Goal: Information Seeking & Learning: Learn about a topic

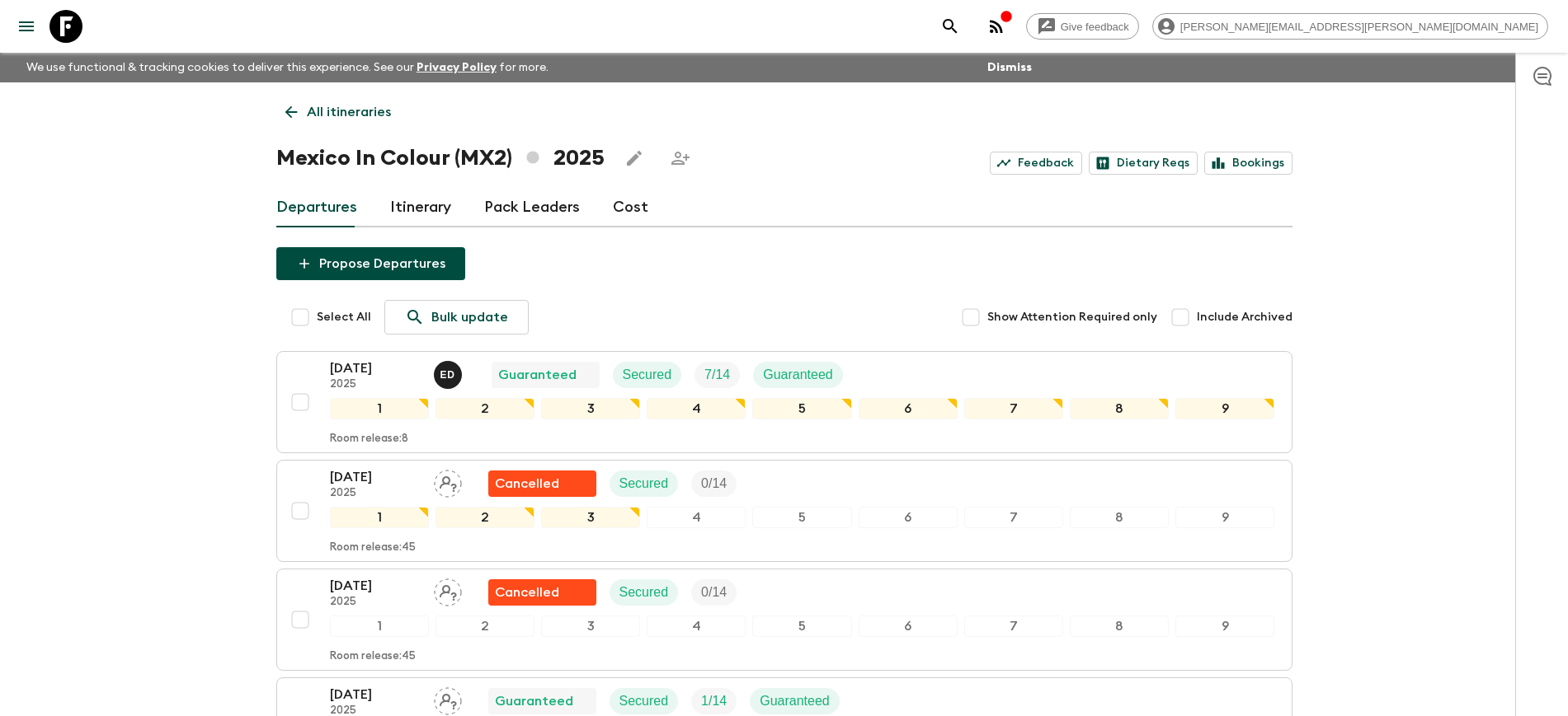
click at [125, 388] on div "Give feedback [PERSON_NAME][EMAIL_ADDRESS][PERSON_NAME][DOMAIN_NAME] We use fun…" at bounding box center [784, 573] width 1568 height 1147
click at [71, 32] on icon at bounding box center [66, 26] width 33 height 33
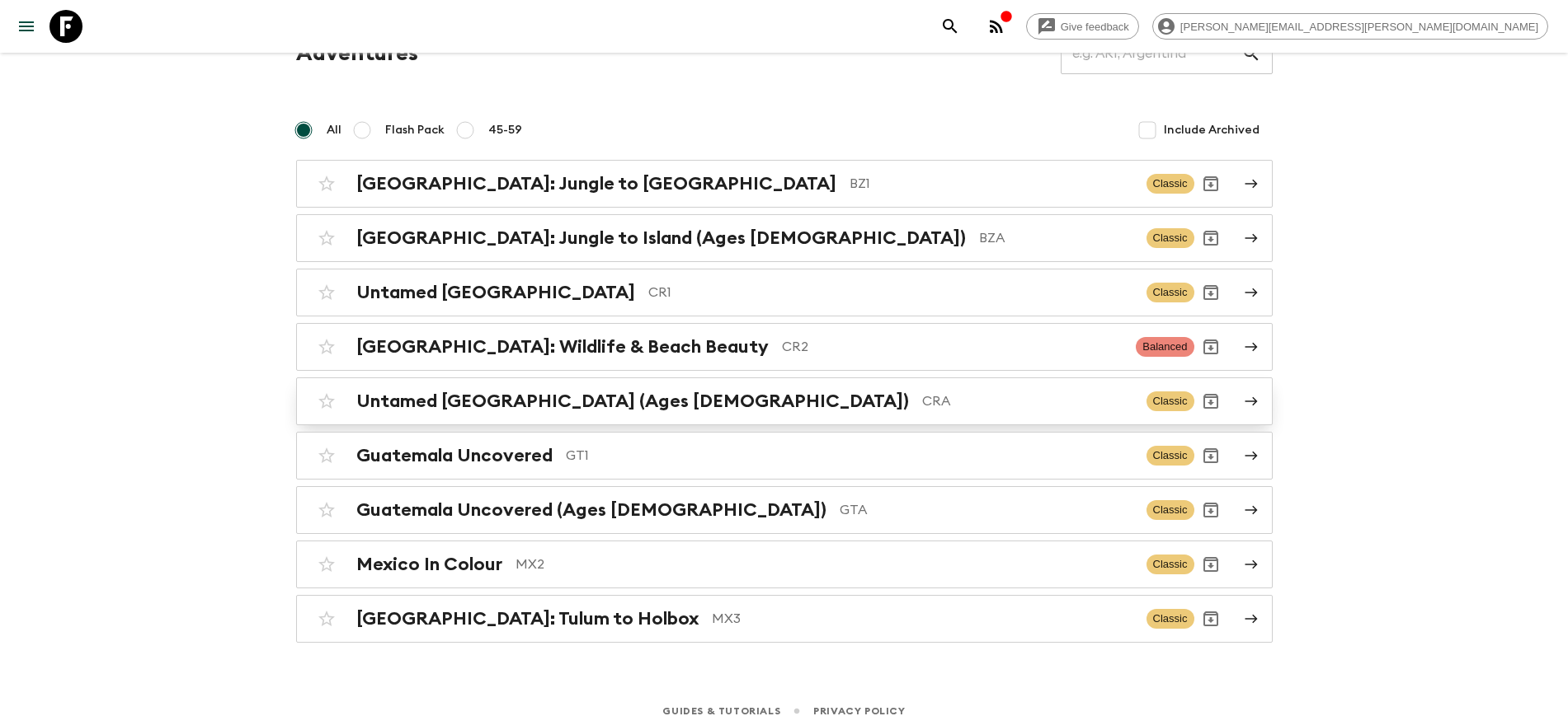
scroll to position [100, 0]
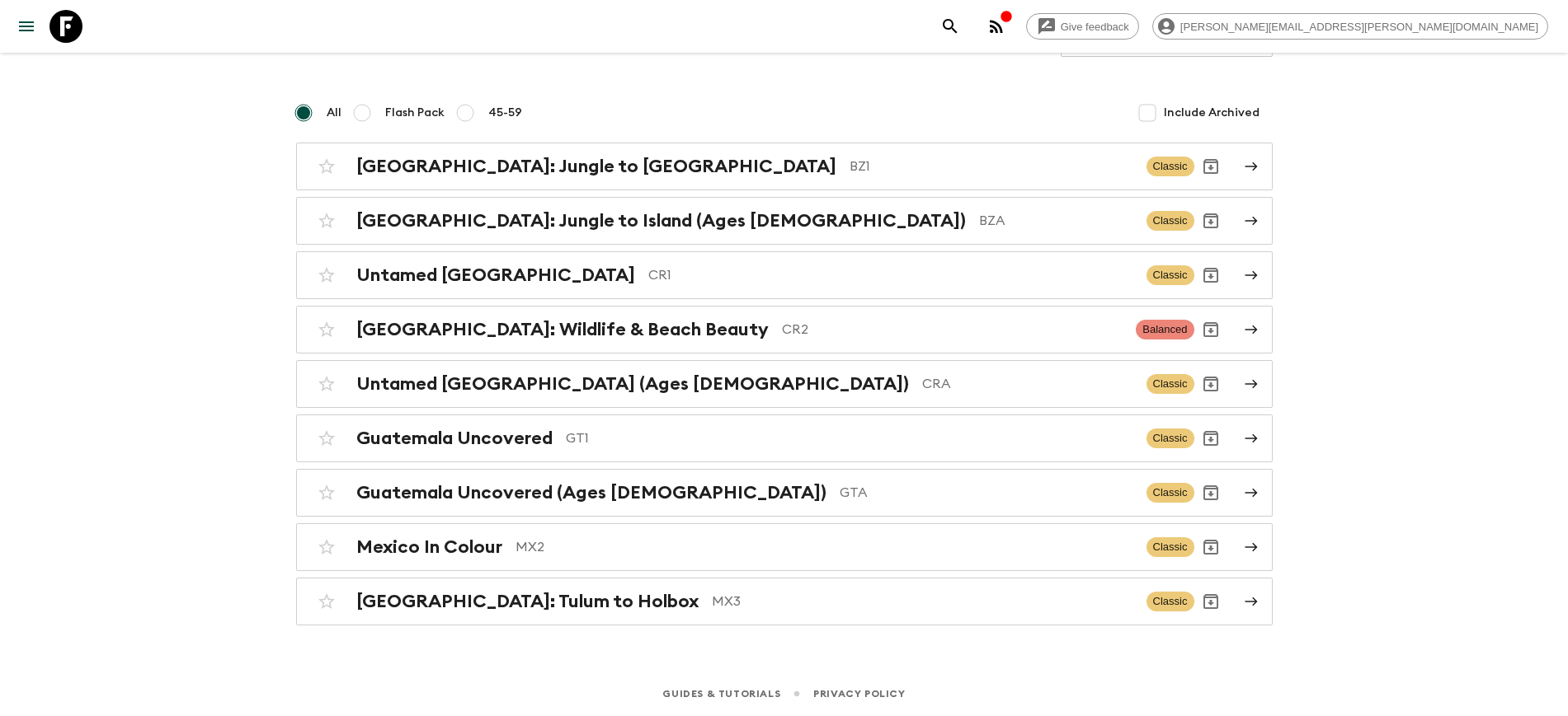
click at [72, 407] on div "Give feedback [PERSON_NAME][EMAIL_ADDRESS][PERSON_NAME][DOMAIN_NAME] We use fun…" at bounding box center [784, 307] width 1568 height 816
click at [437, 164] on h2 "[GEOGRAPHIC_DATA]: Jungle to [GEOGRAPHIC_DATA]" at bounding box center [596, 166] width 480 height 21
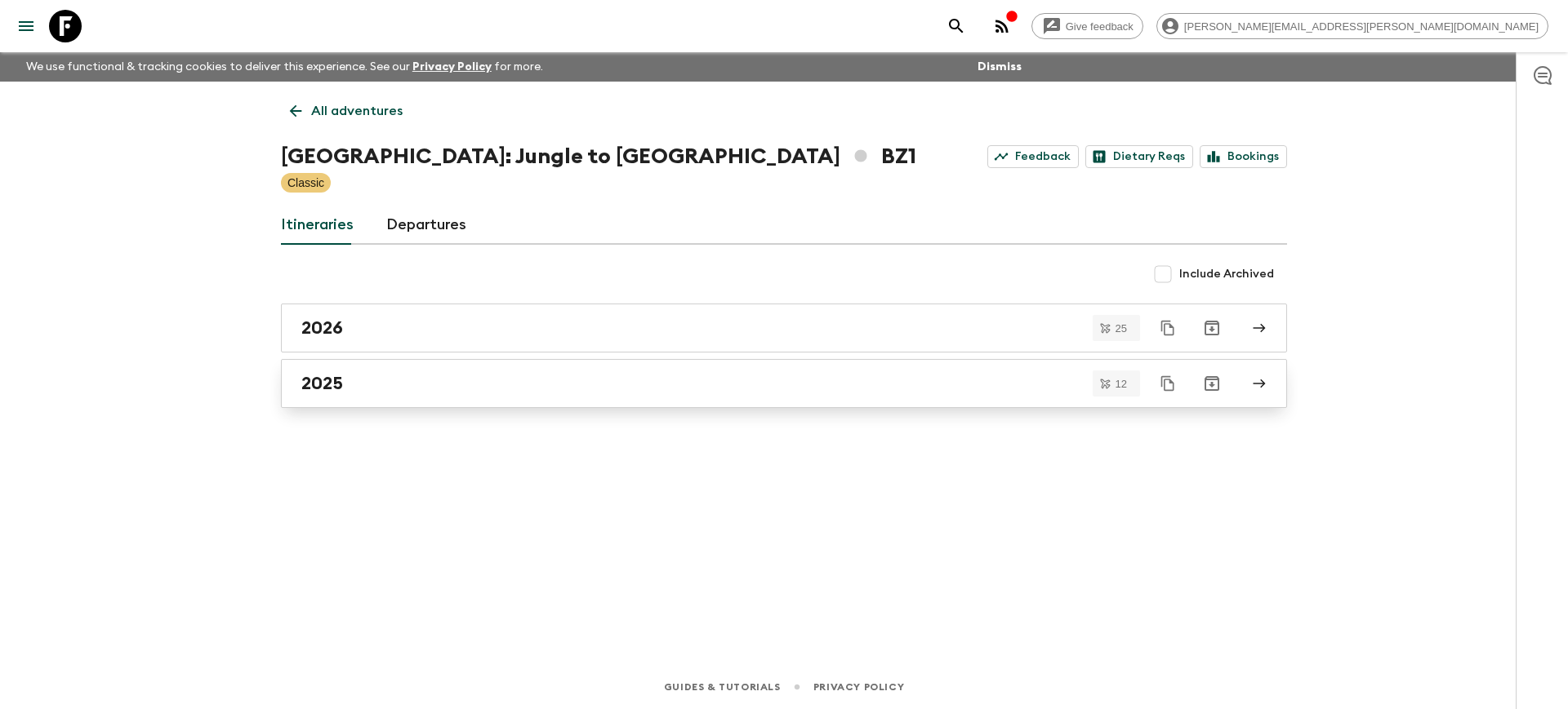
click at [336, 389] on h2 "2025" at bounding box center [322, 383] width 41 height 21
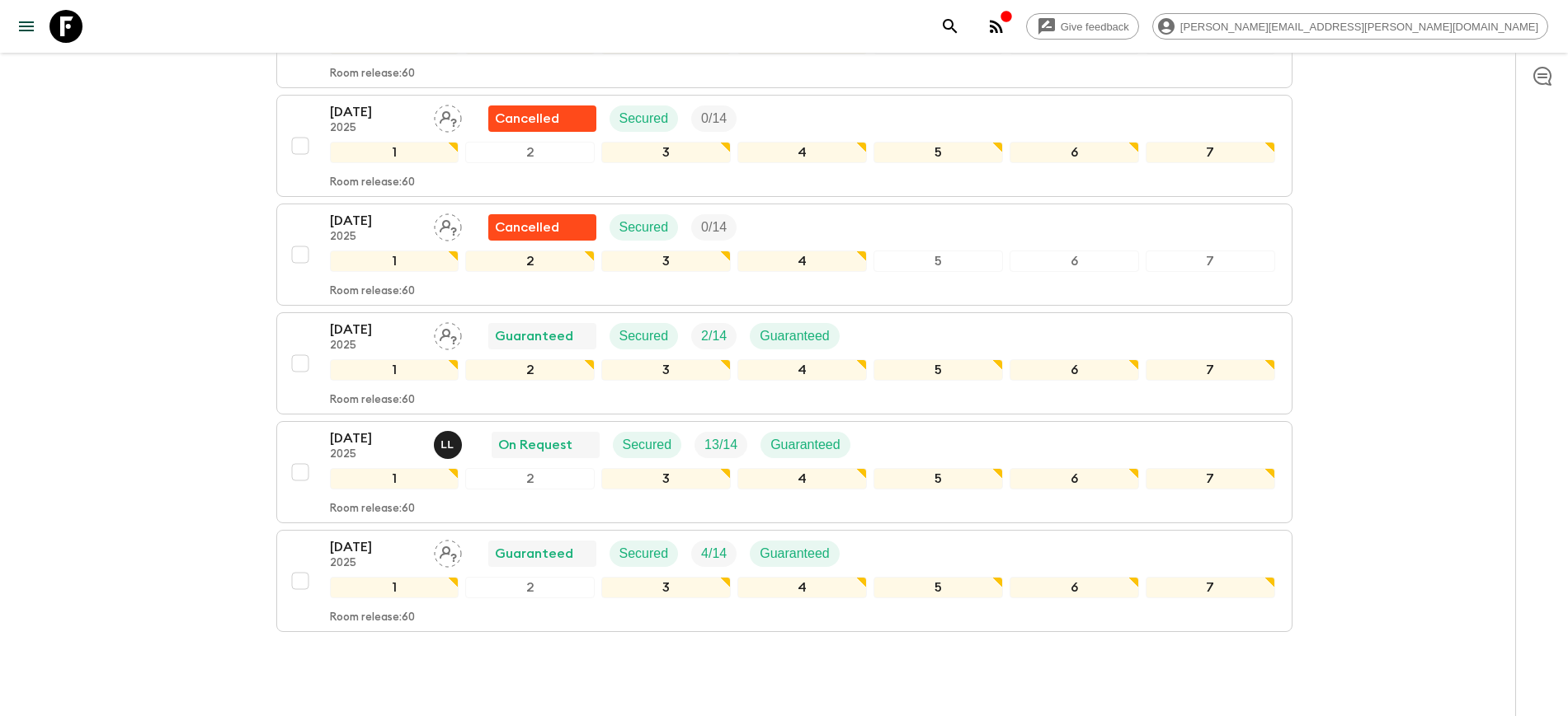
scroll to position [1030, 0]
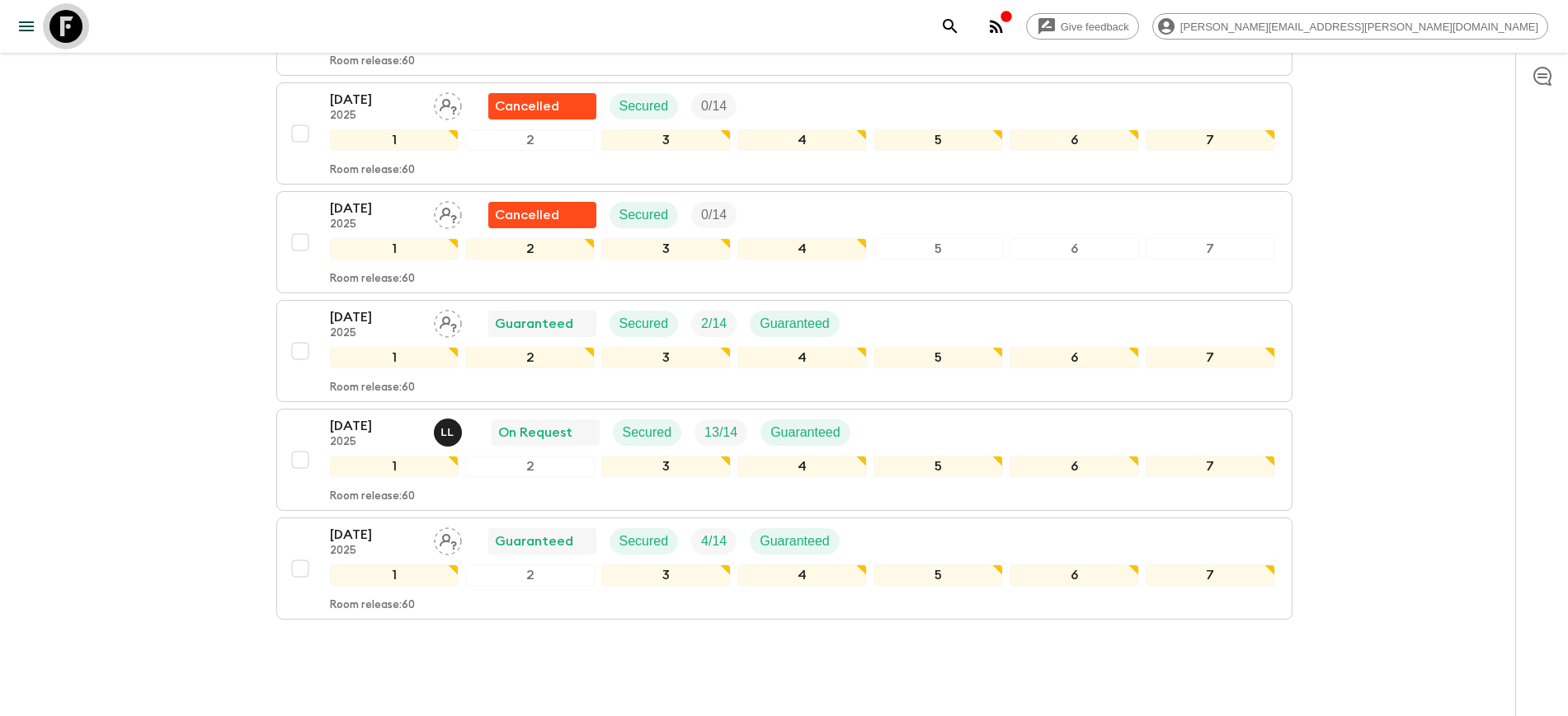
click at [68, 35] on icon at bounding box center [66, 26] width 33 height 33
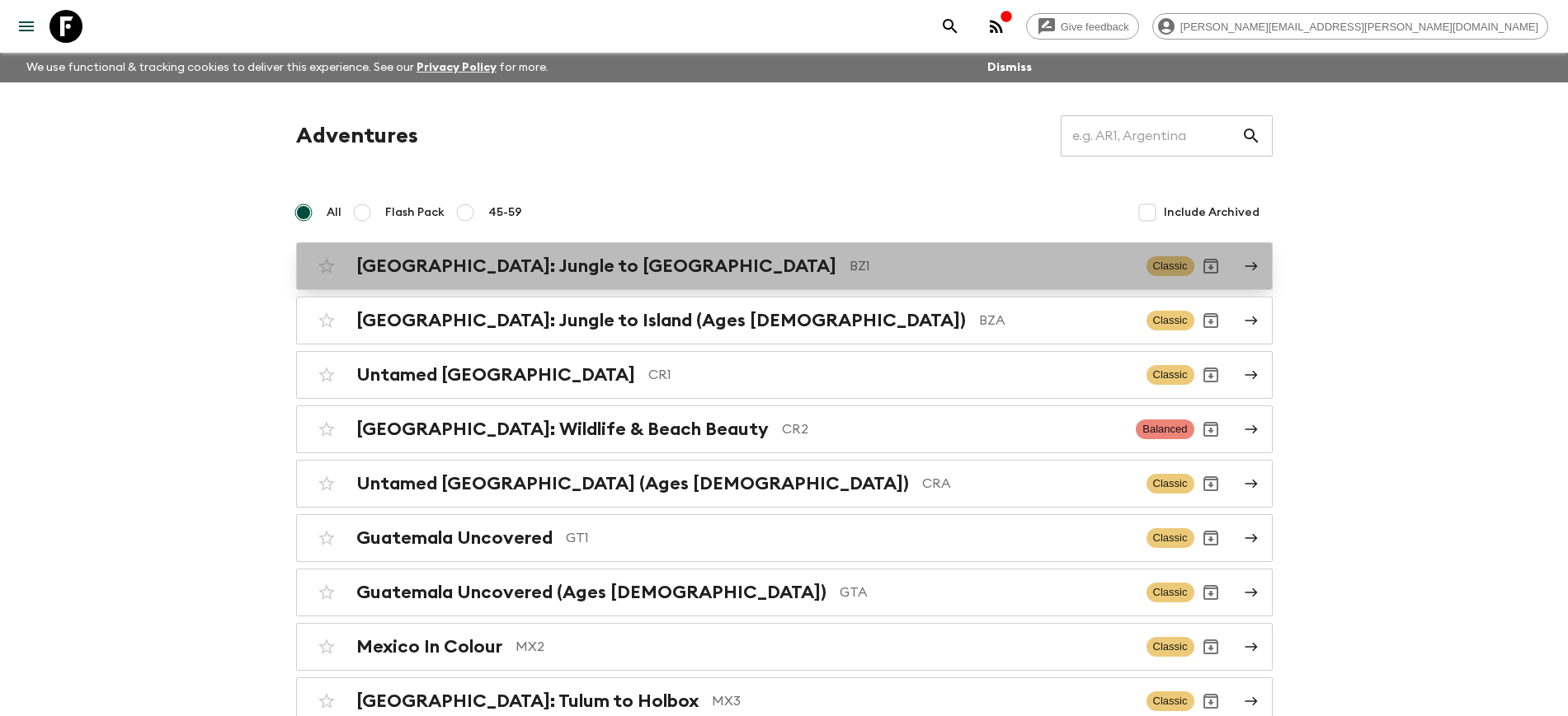
click at [423, 278] on div "[GEOGRAPHIC_DATA]: Jungle to Island BZ1 Classic" at bounding box center [752, 267] width 884 height 33
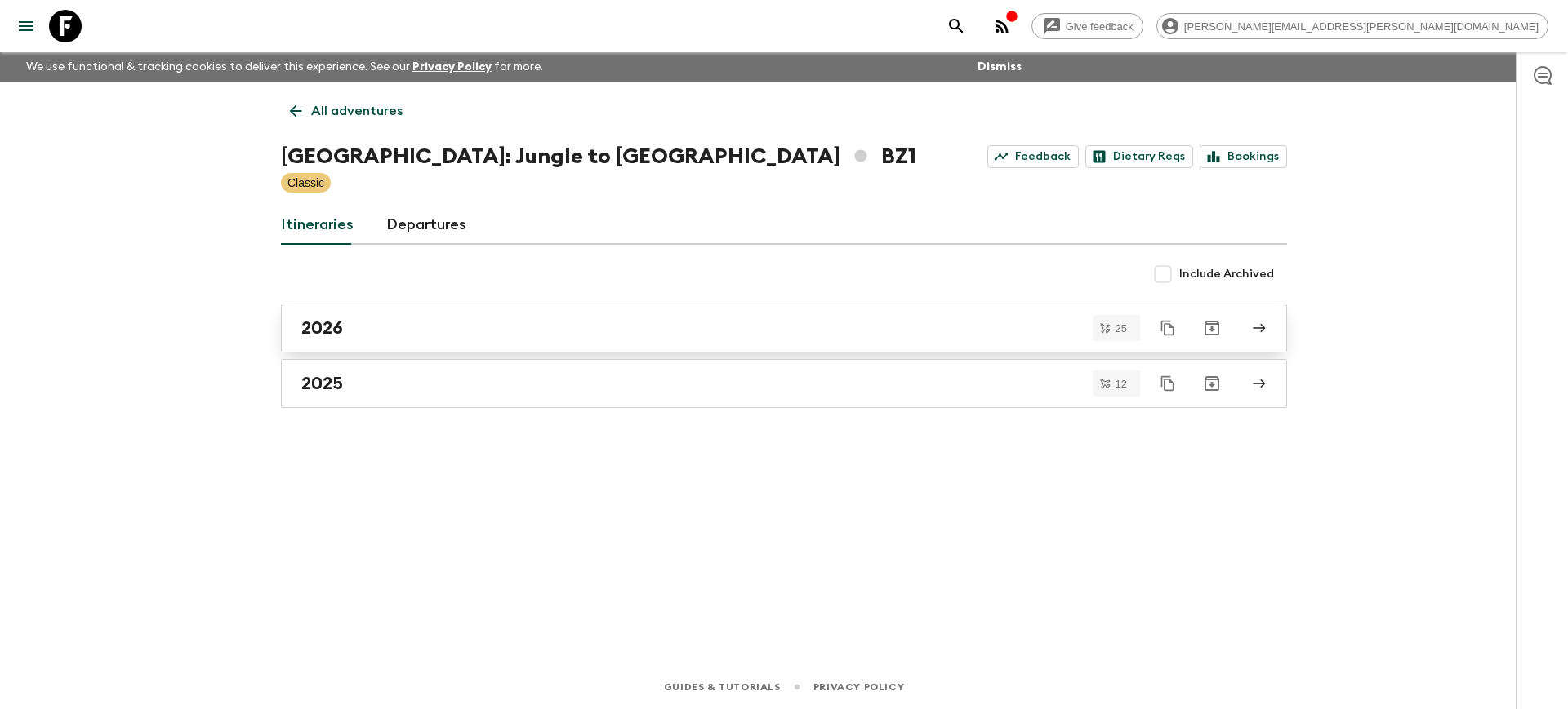
click at [350, 338] on div "2026" at bounding box center [768, 328] width 934 height 21
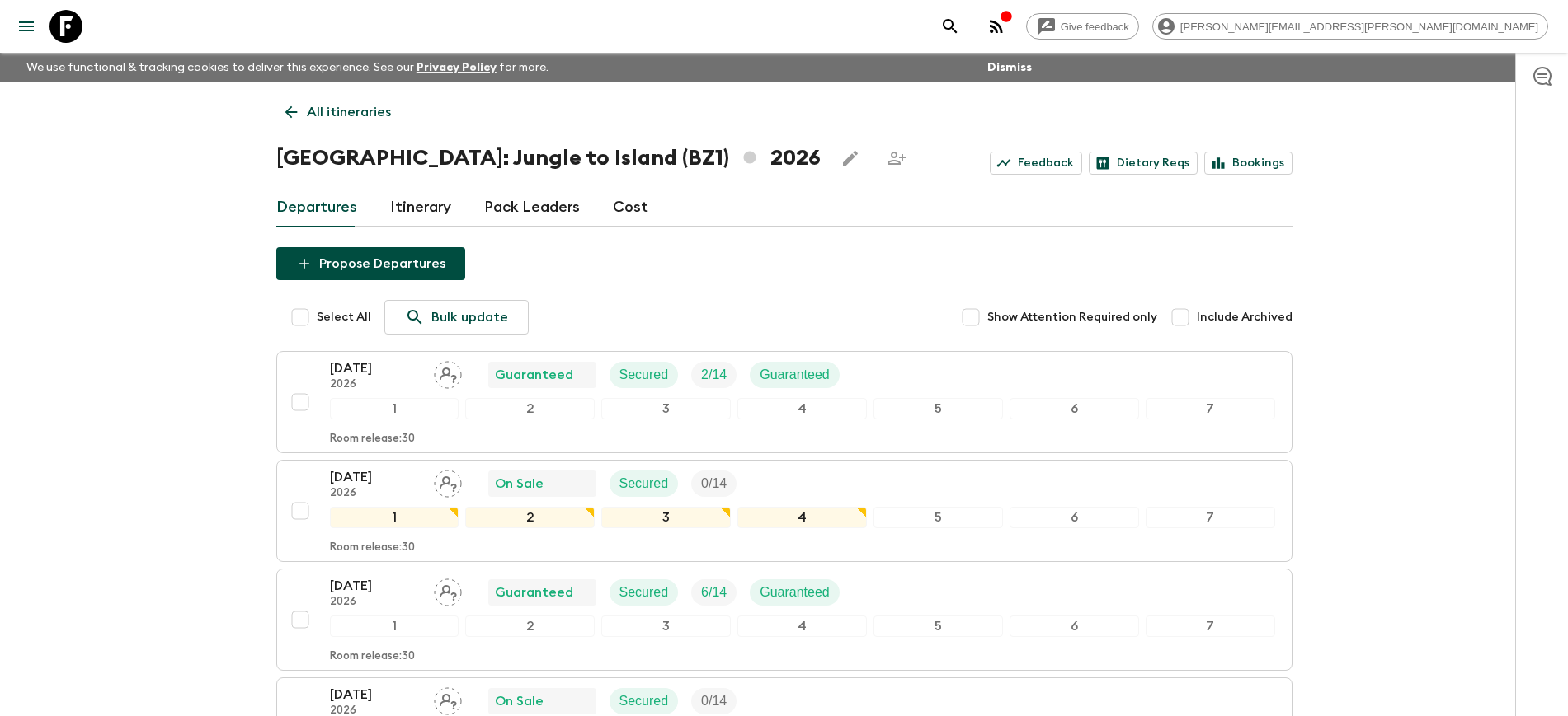
click at [67, 20] on icon at bounding box center [66, 26] width 33 height 33
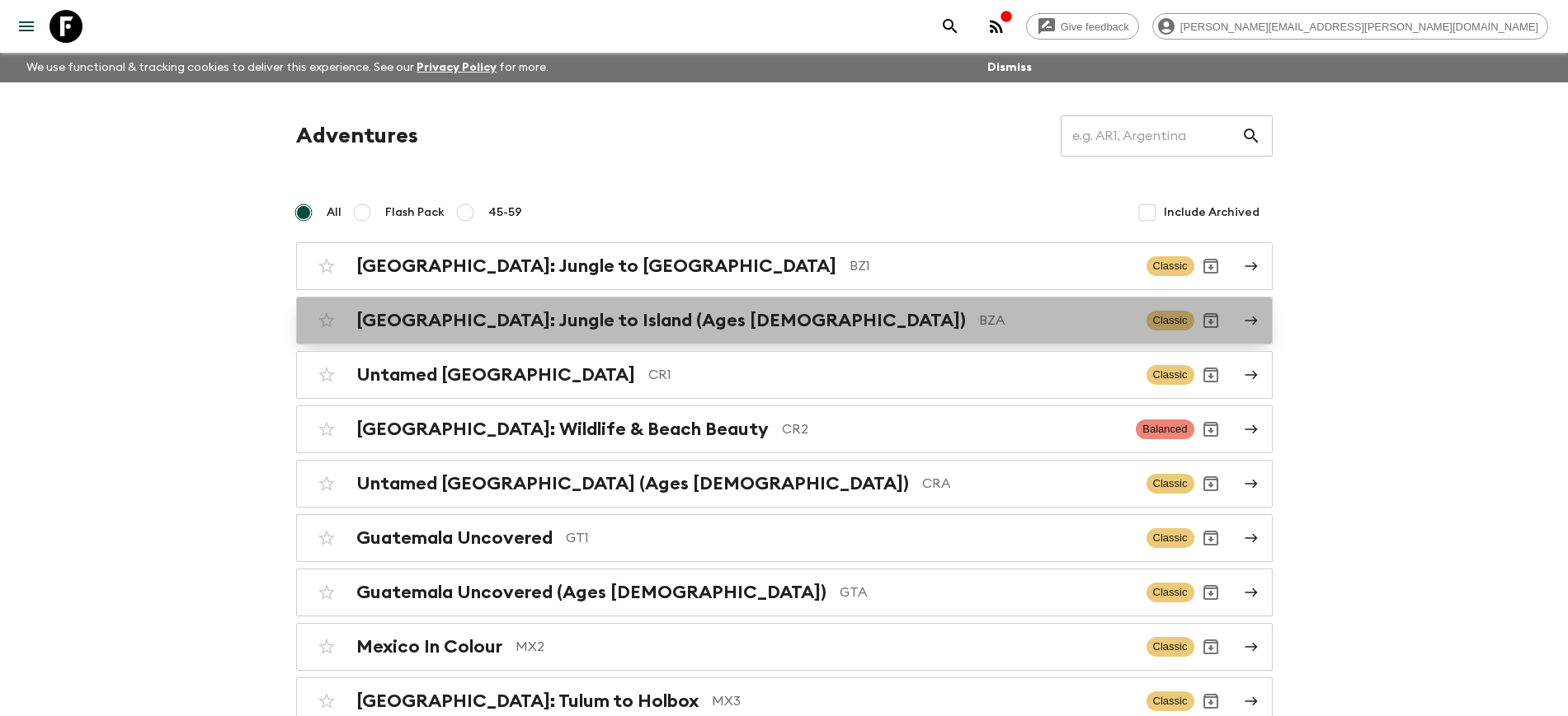
click at [524, 322] on h2 "[GEOGRAPHIC_DATA]: Jungle to Island (Ages [DEMOGRAPHIC_DATA])" at bounding box center [661, 321] width 609 height 21
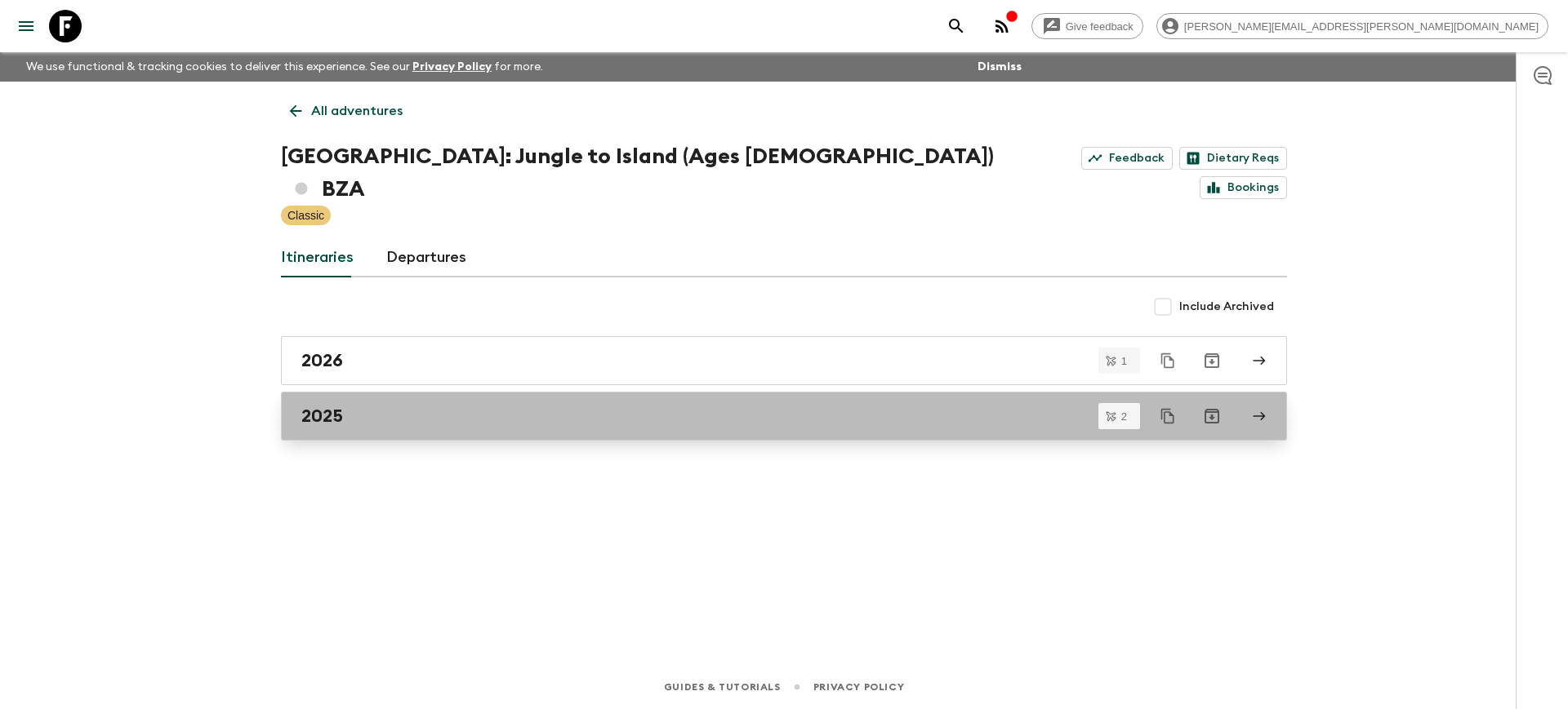
click at [354, 406] on div "2025" at bounding box center [768, 416] width 934 height 21
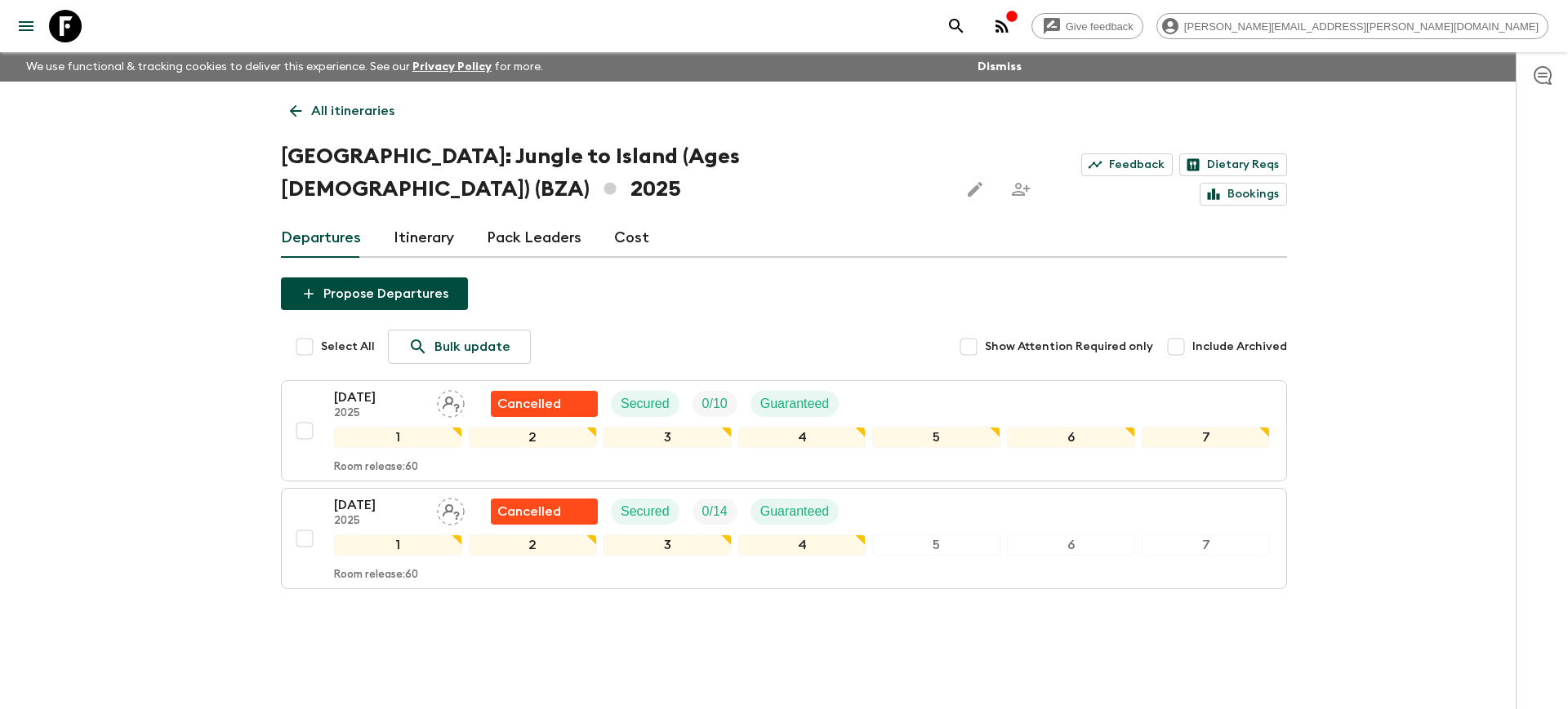
click at [301, 115] on icon at bounding box center [295, 111] width 18 height 18
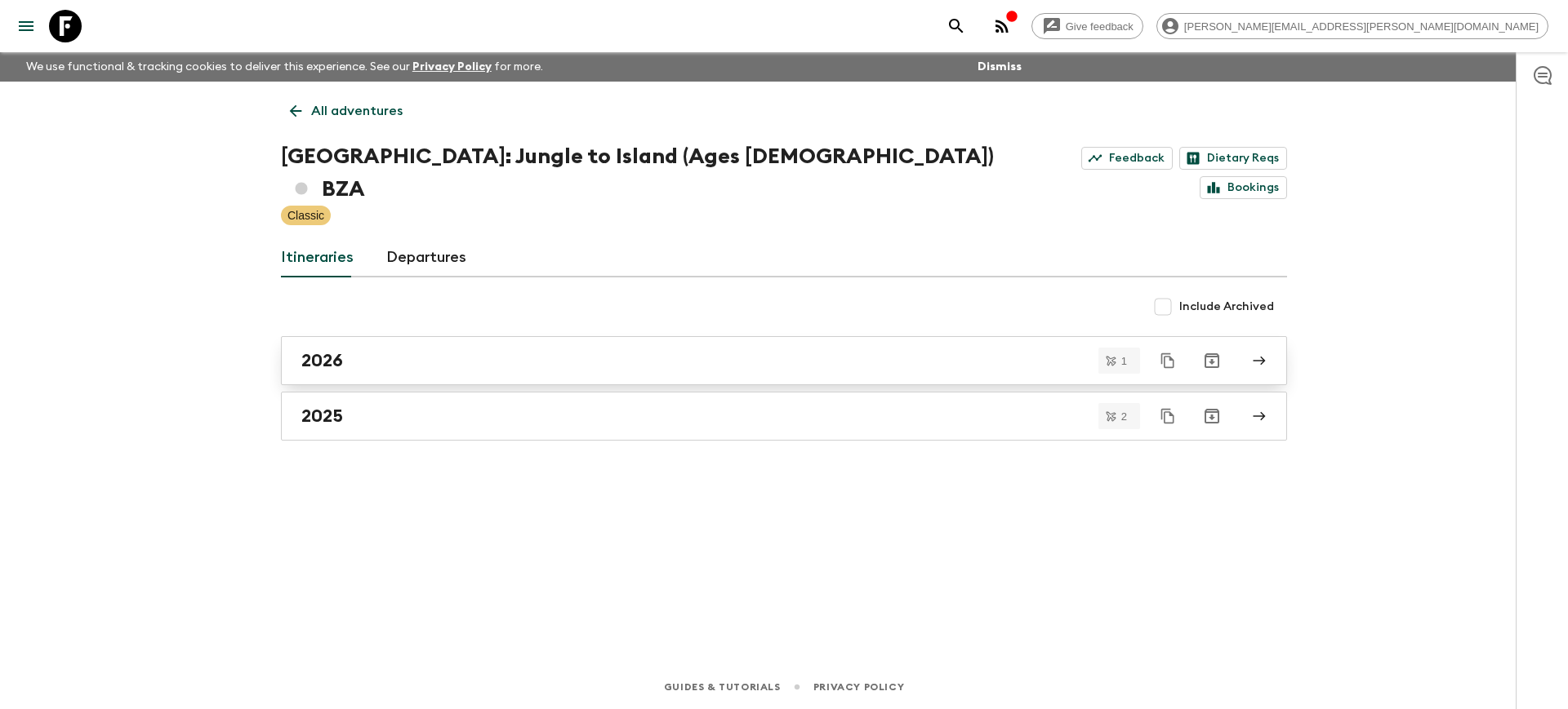
click at [332, 350] on h2 "2026" at bounding box center [322, 360] width 41 height 21
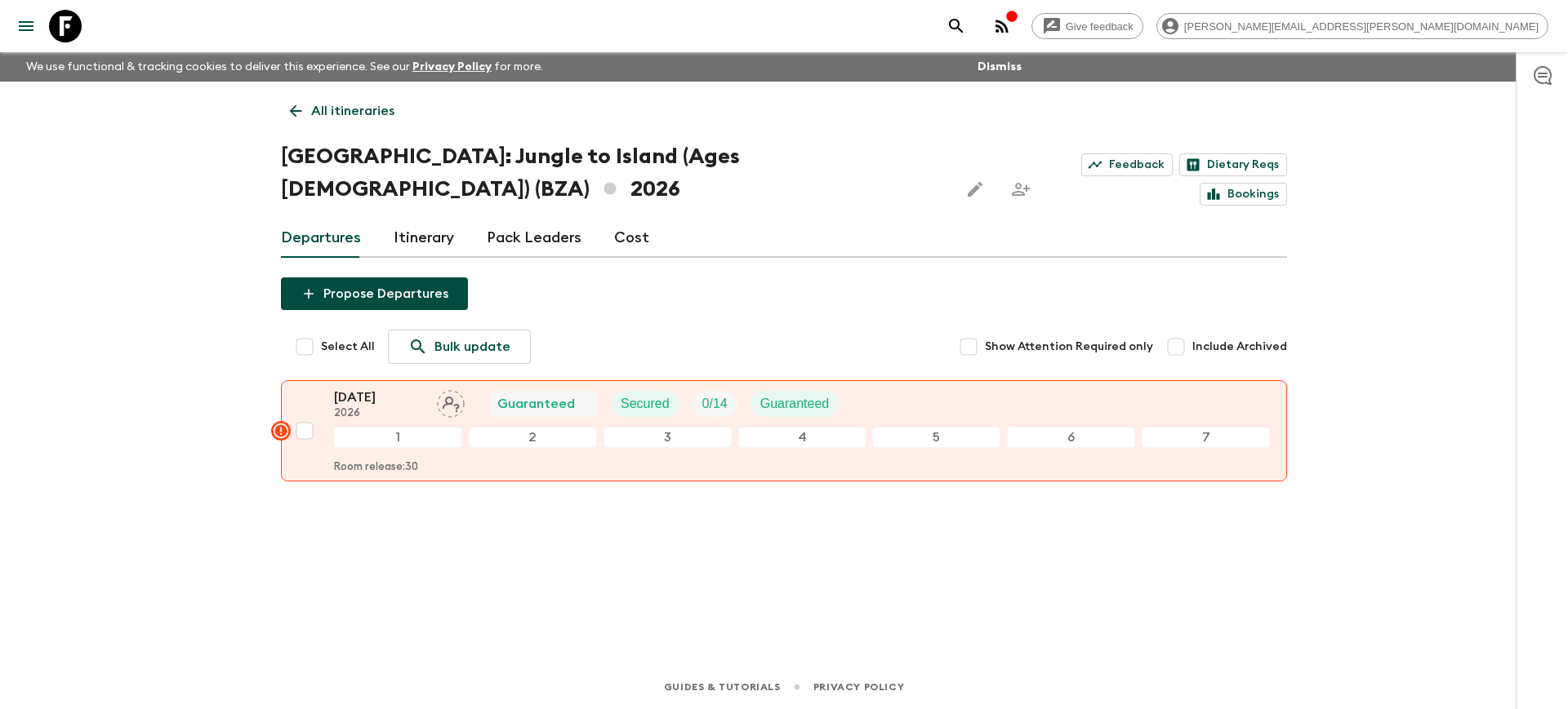
click at [321, 115] on p "All itineraries" at bounding box center [353, 111] width 83 height 19
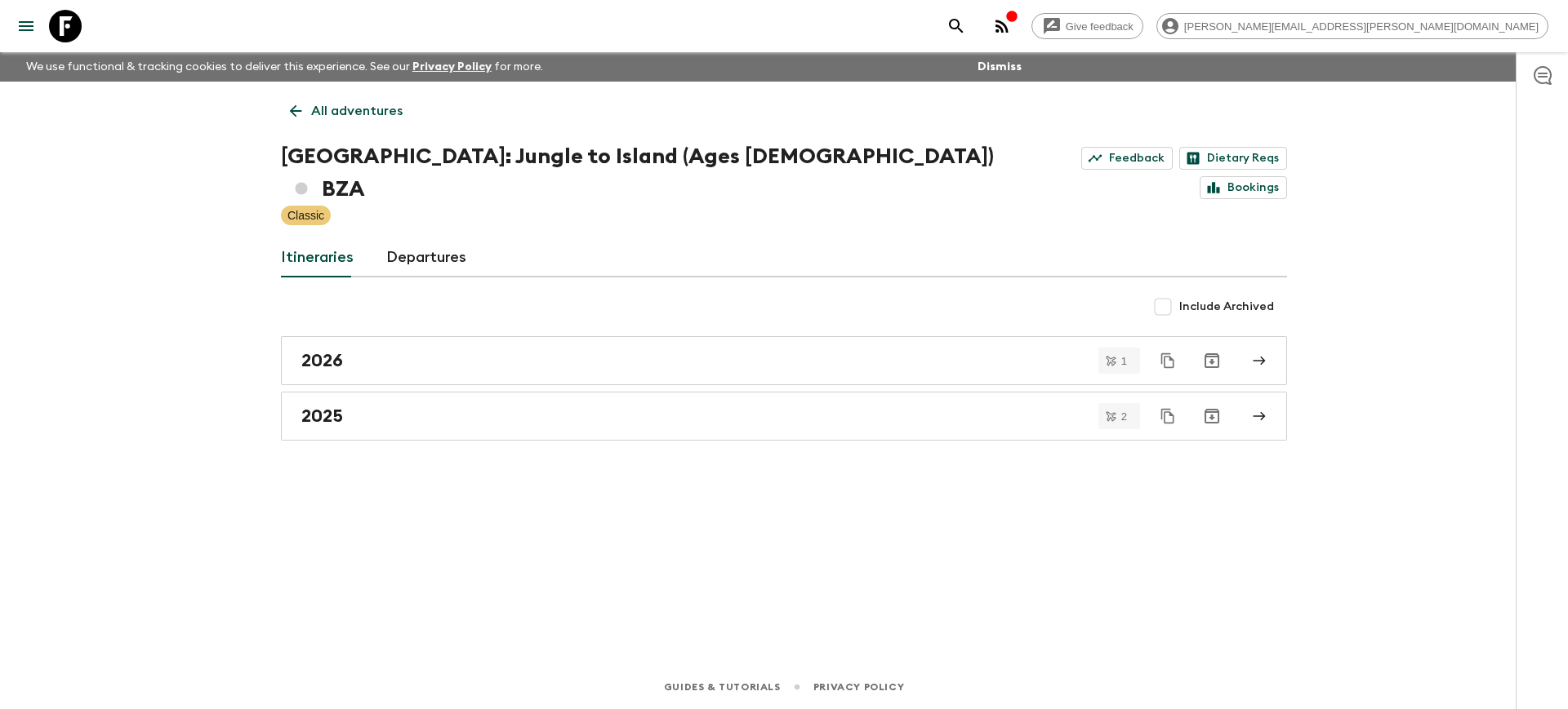
click at [76, 24] on icon at bounding box center [66, 26] width 33 height 33
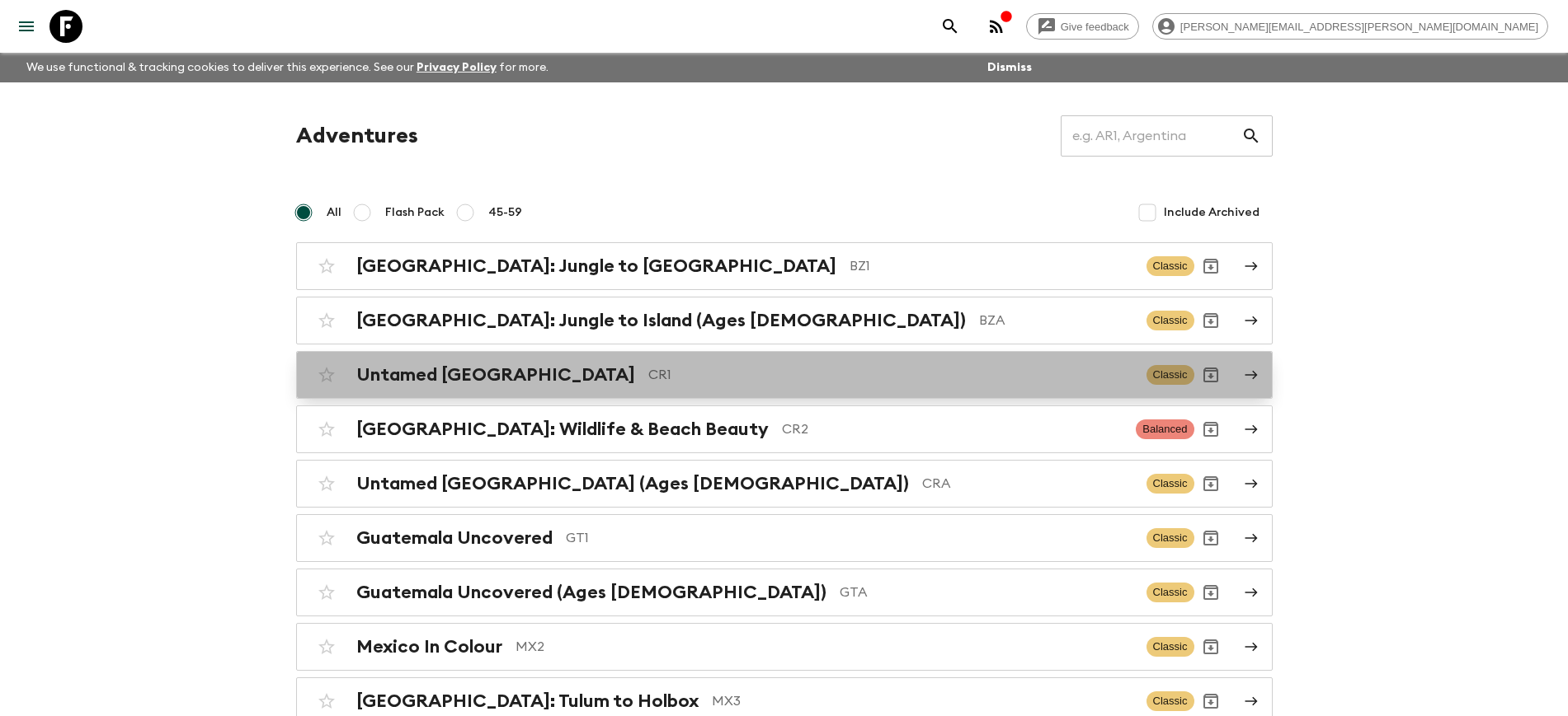
click at [449, 379] on h2 "Untamed [GEOGRAPHIC_DATA]" at bounding box center [495, 375] width 278 height 21
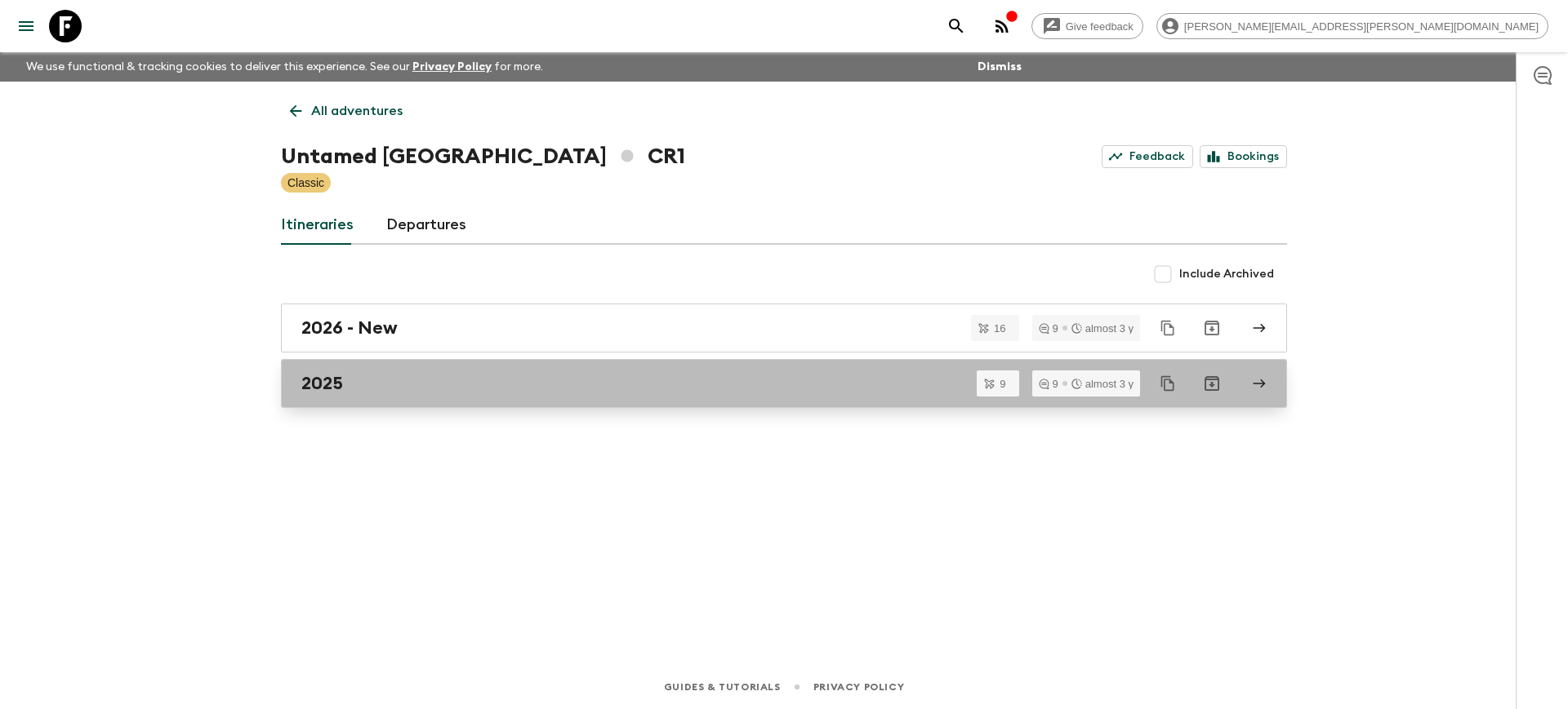
click at [357, 381] on div "2025" at bounding box center [768, 383] width 934 height 21
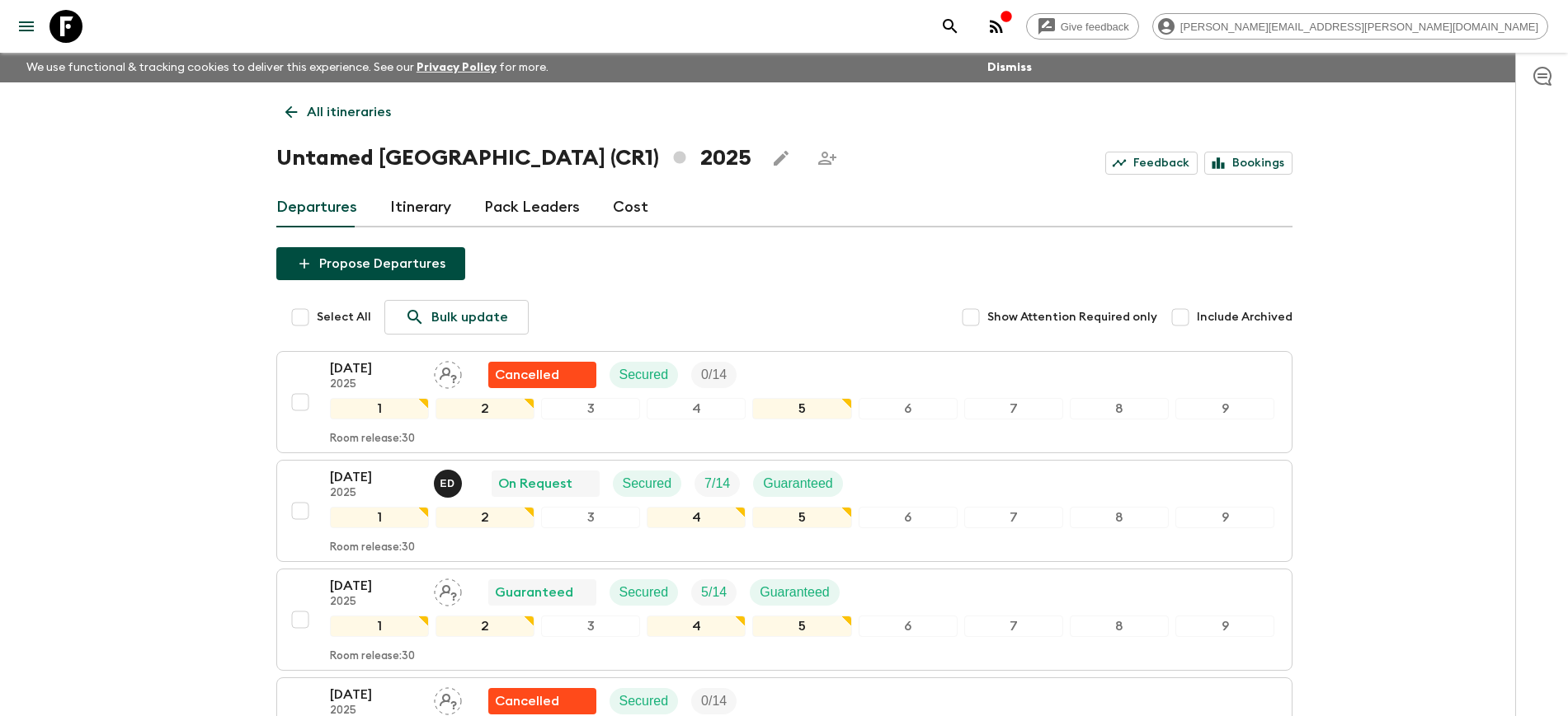
click at [327, 114] on p "All itineraries" at bounding box center [348, 112] width 84 height 19
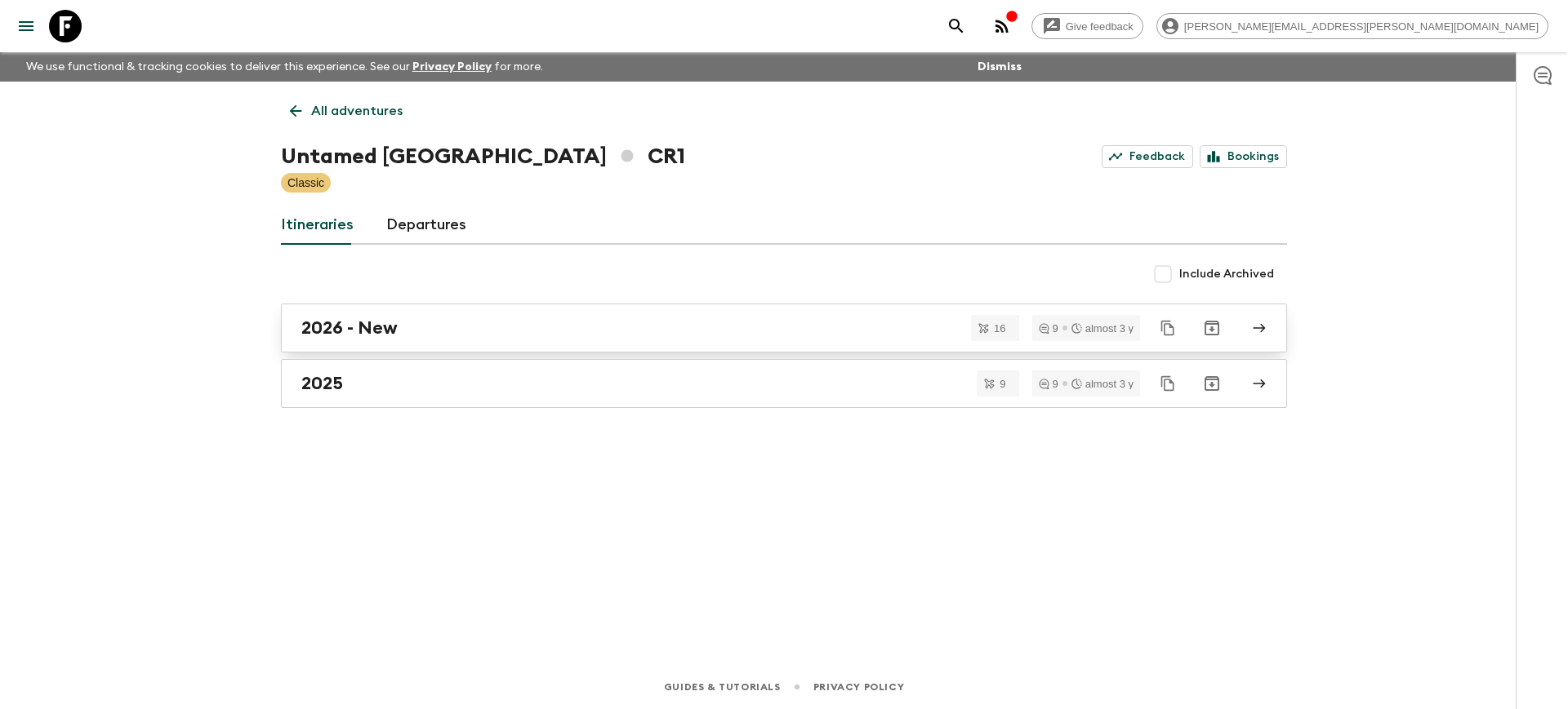
click at [314, 324] on h2 "2026 - New" at bounding box center [350, 328] width 96 height 21
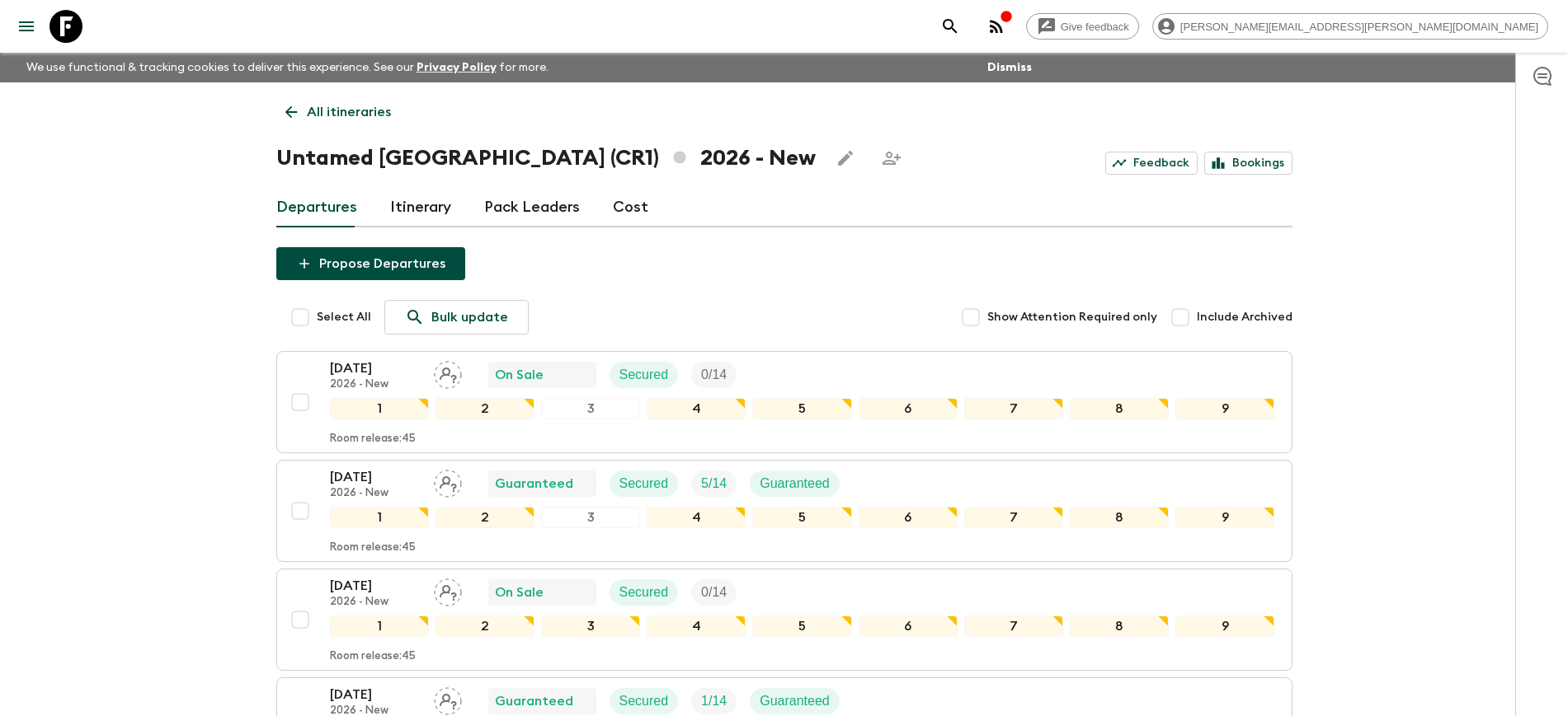
click at [64, 29] on icon at bounding box center [66, 26] width 33 height 33
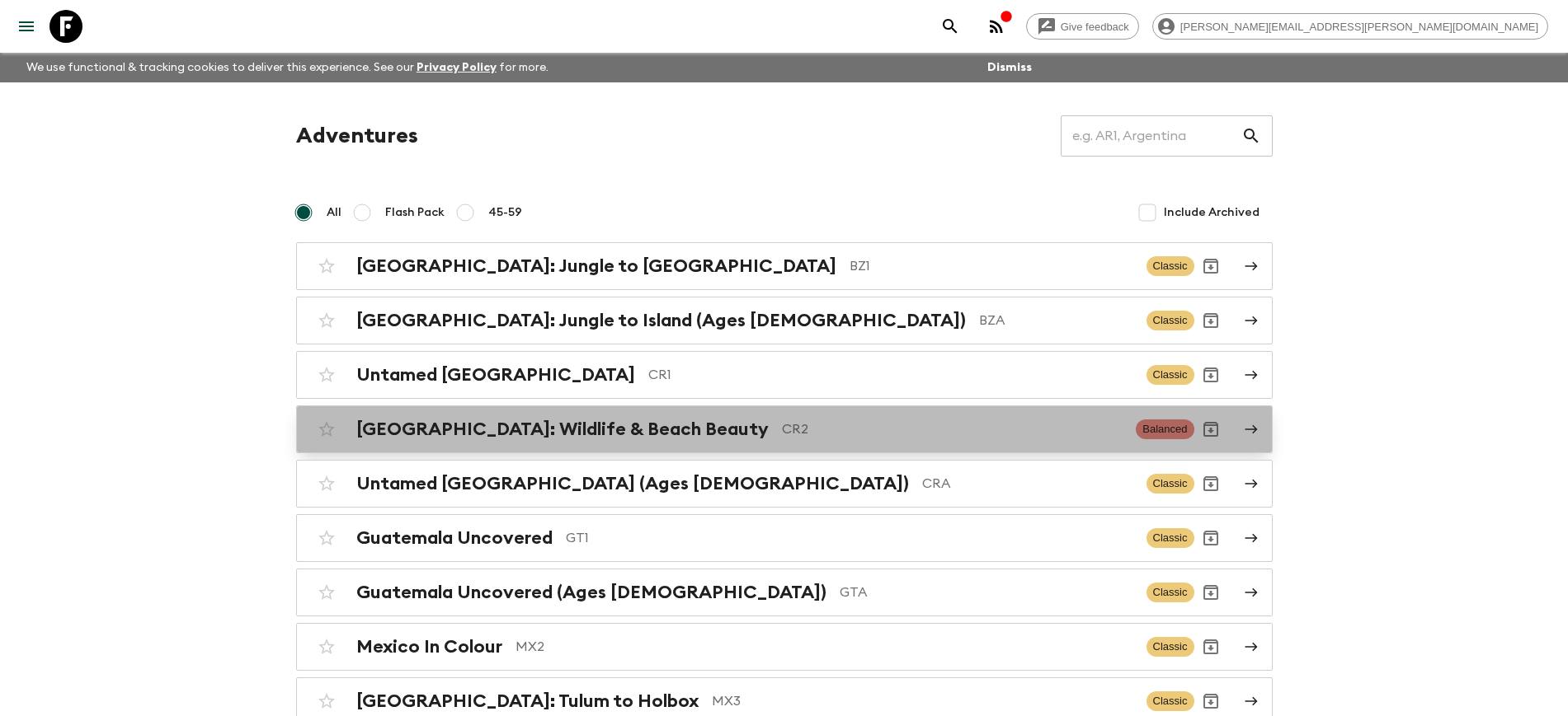
click at [499, 434] on h2 "[GEOGRAPHIC_DATA]: Wildlife & Beach Beauty" at bounding box center [563, 429] width 413 height 21
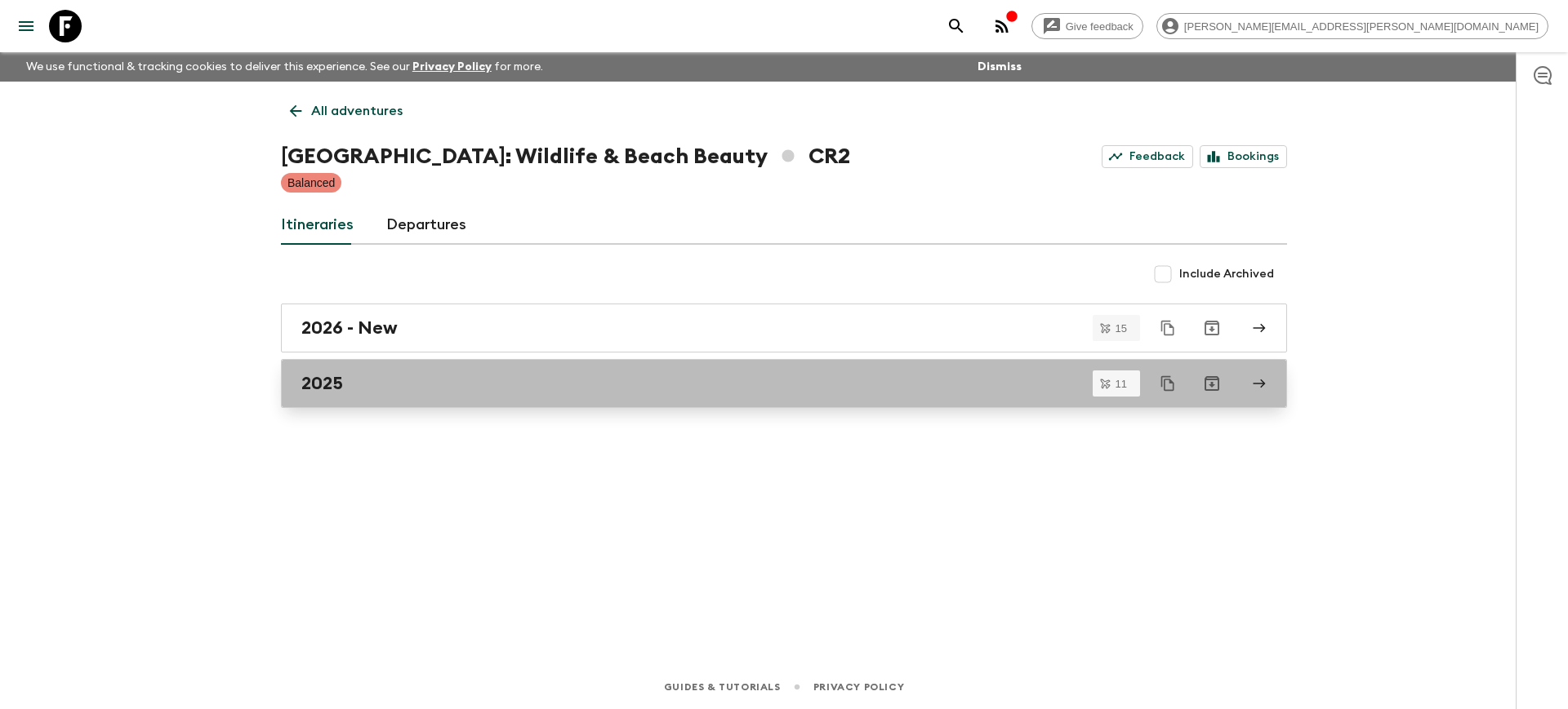
click at [332, 387] on h2 "2025" at bounding box center [322, 383] width 41 height 21
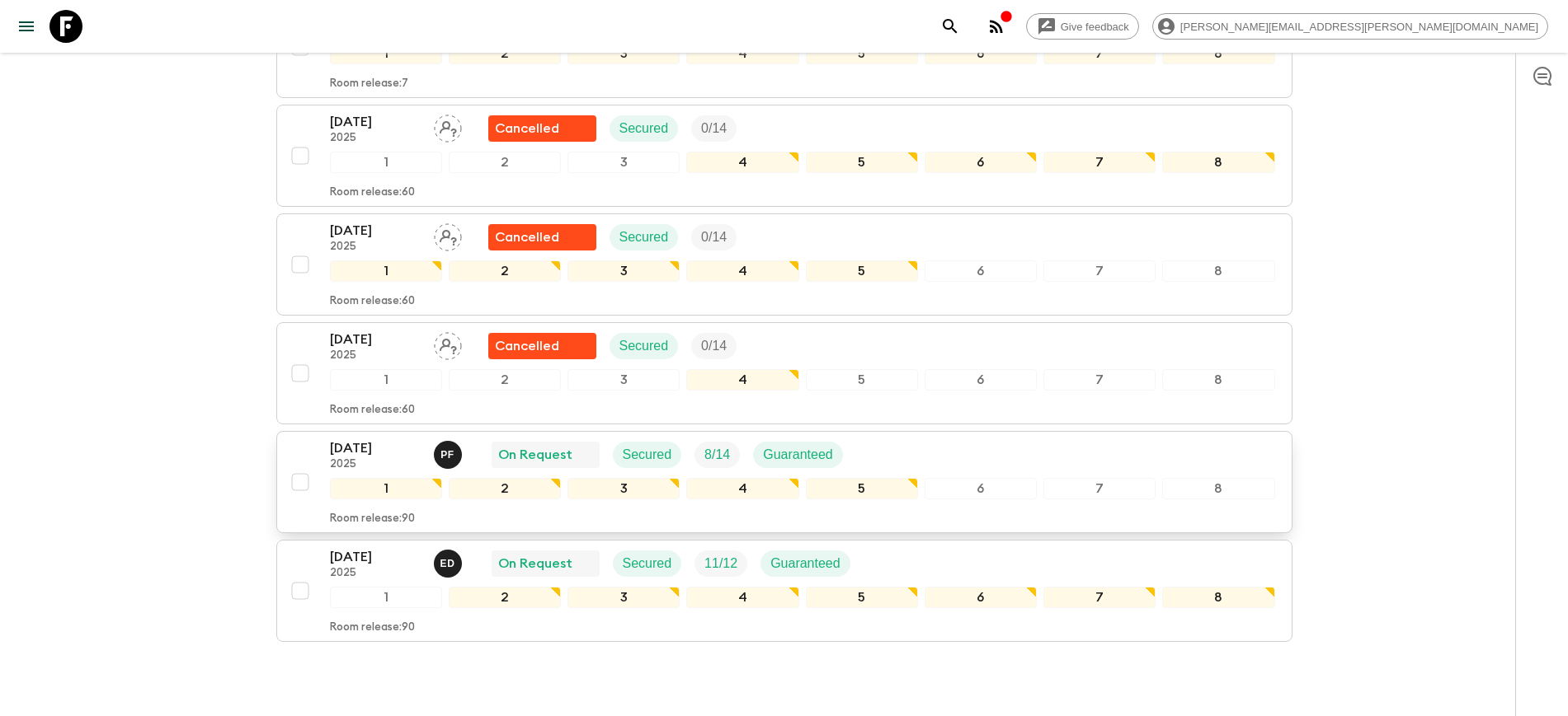
scroll to position [975, 0]
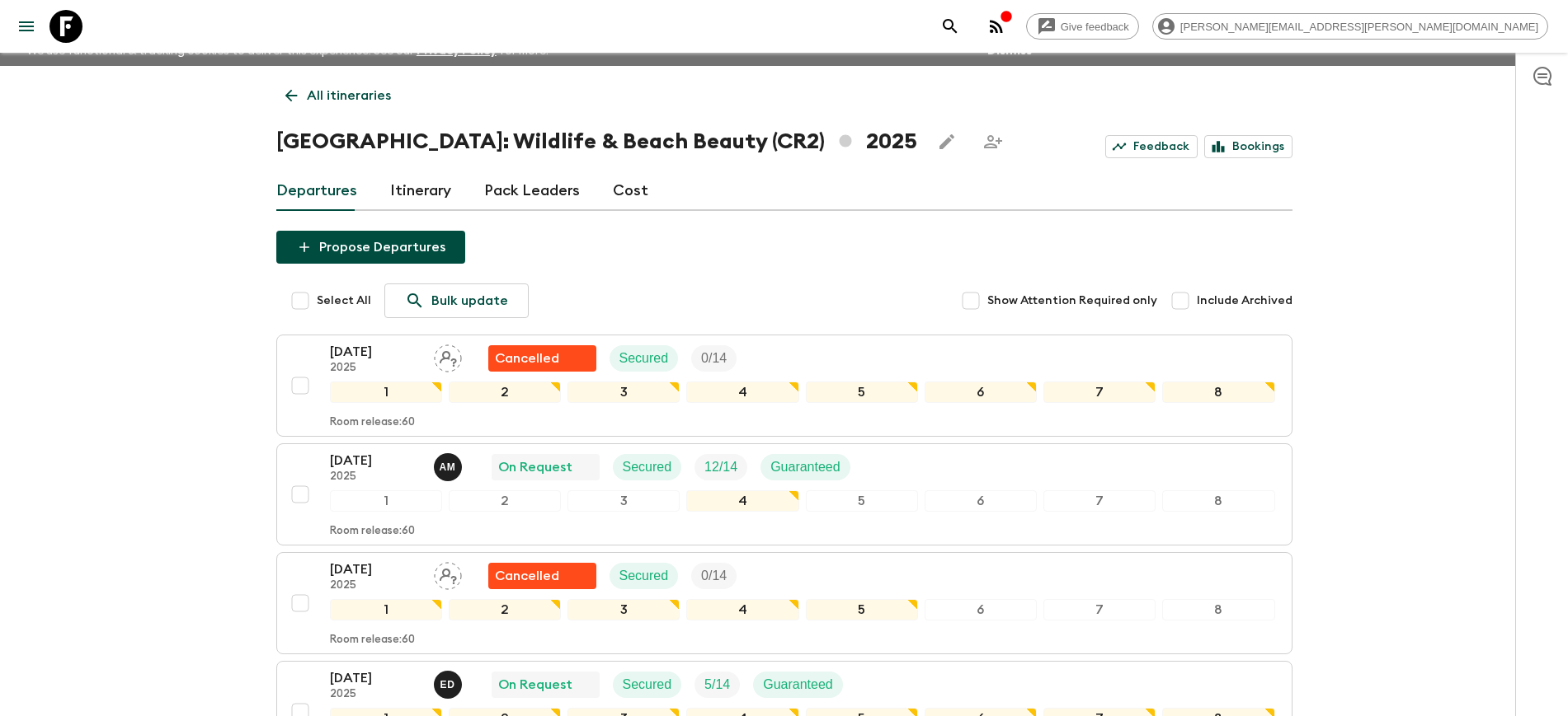
scroll to position [0, 0]
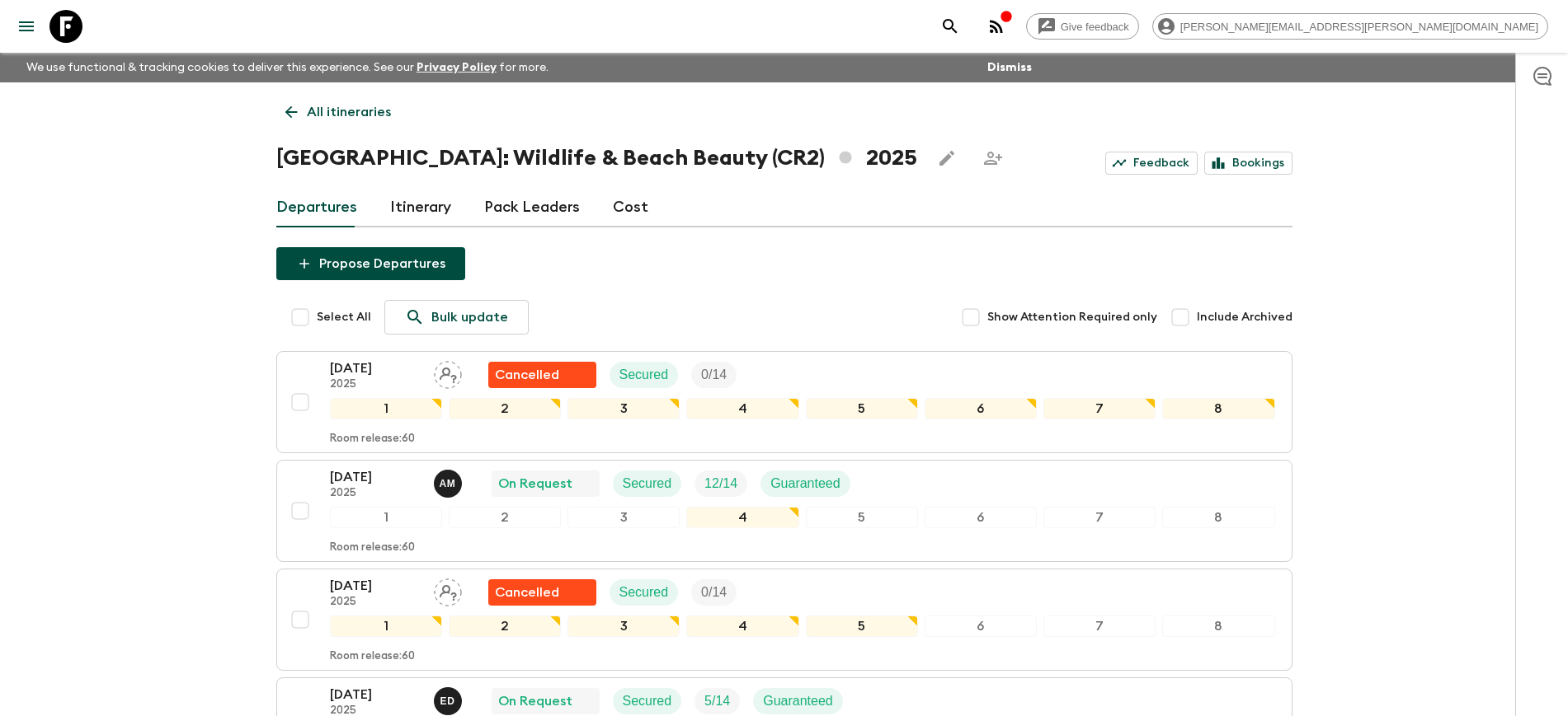
click at [307, 111] on p "All itineraries" at bounding box center [348, 112] width 84 height 19
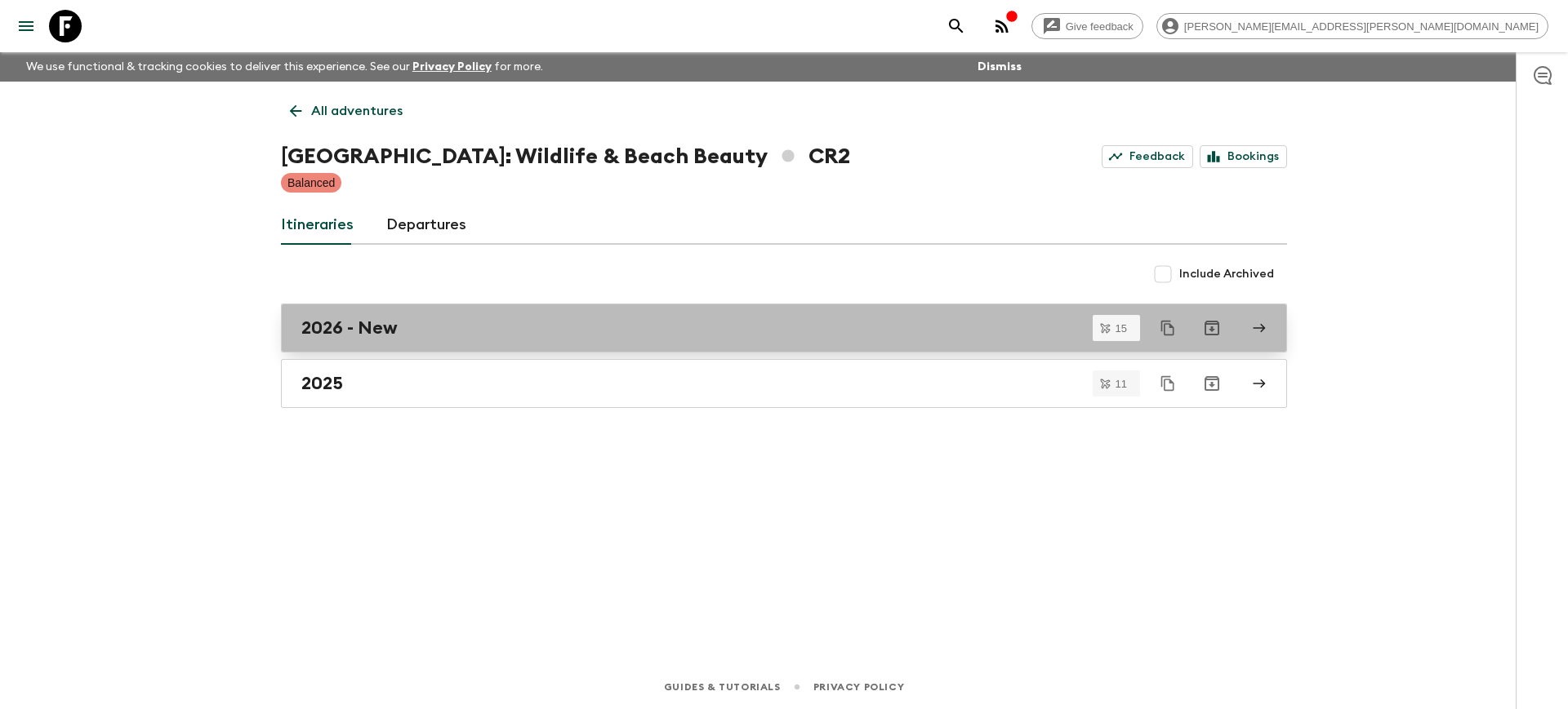
click at [322, 335] on h2 "2026 - New" at bounding box center [350, 328] width 96 height 21
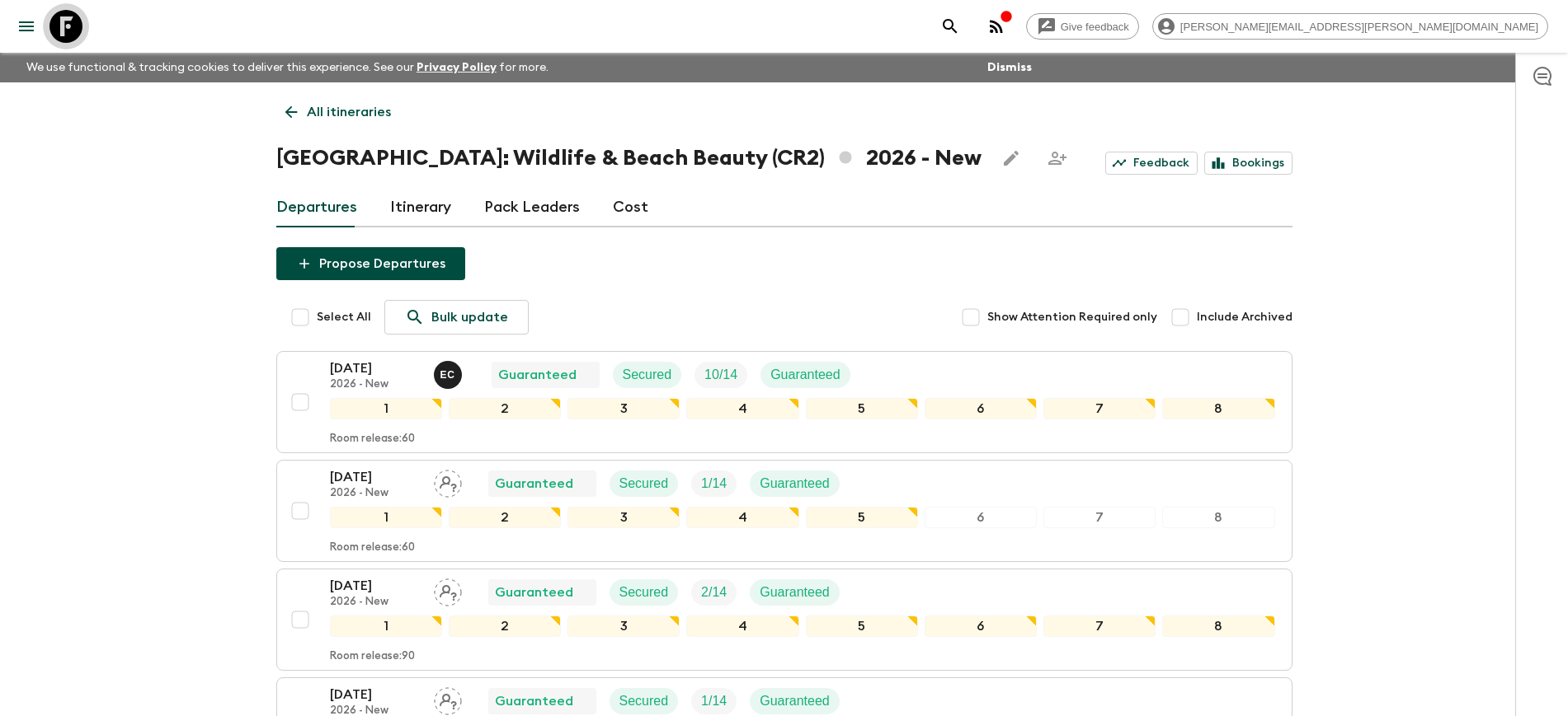
click at [66, 26] on icon at bounding box center [66, 26] width 33 height 33
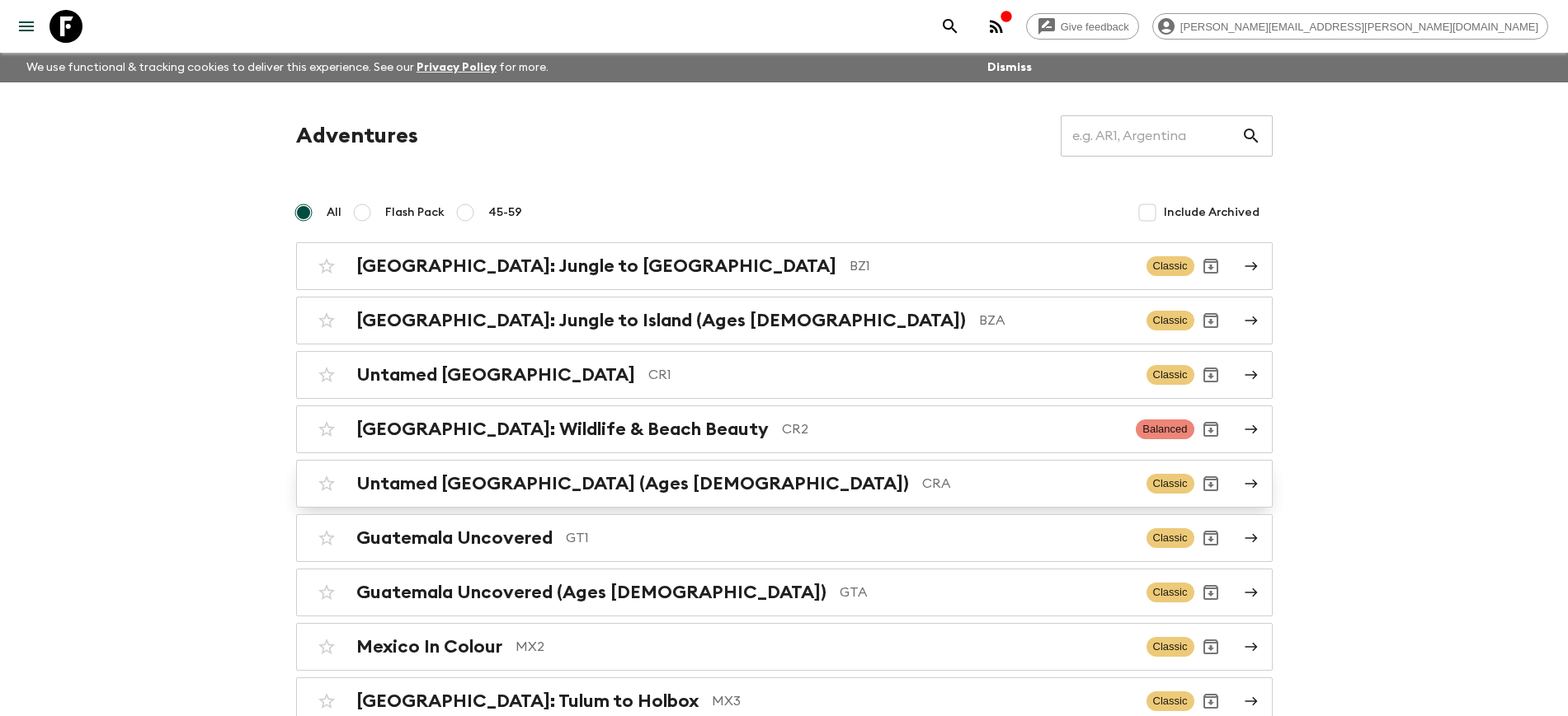
click at [473, 490] on h2 "Untamed [GEOGRAPHIC_DATA] (Ages [DEMOGRAPHIC_DATA])" at bounding box center [633, 483] width 553 height 21
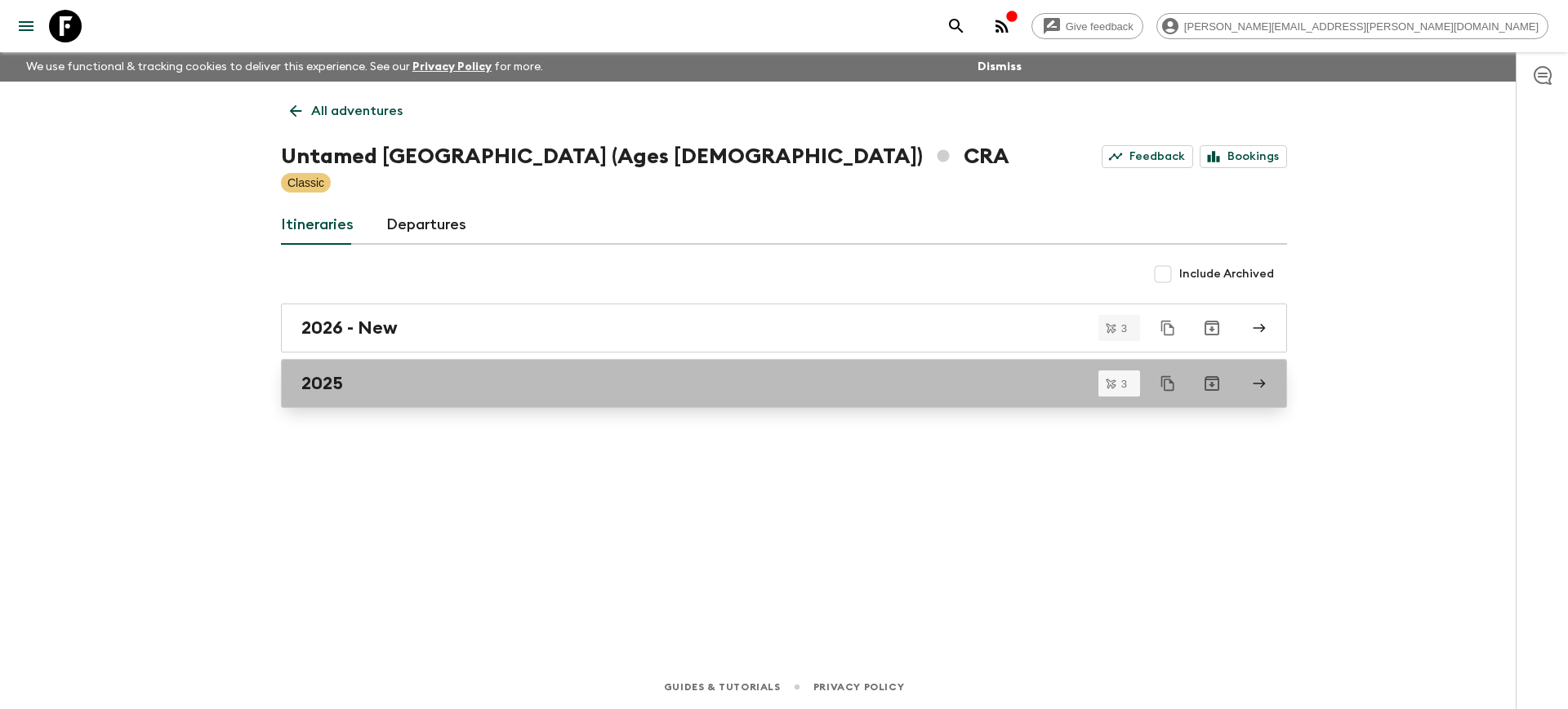
click at [361, 389] on div "2025" at bounding box center [768, 383] width 934 height 21
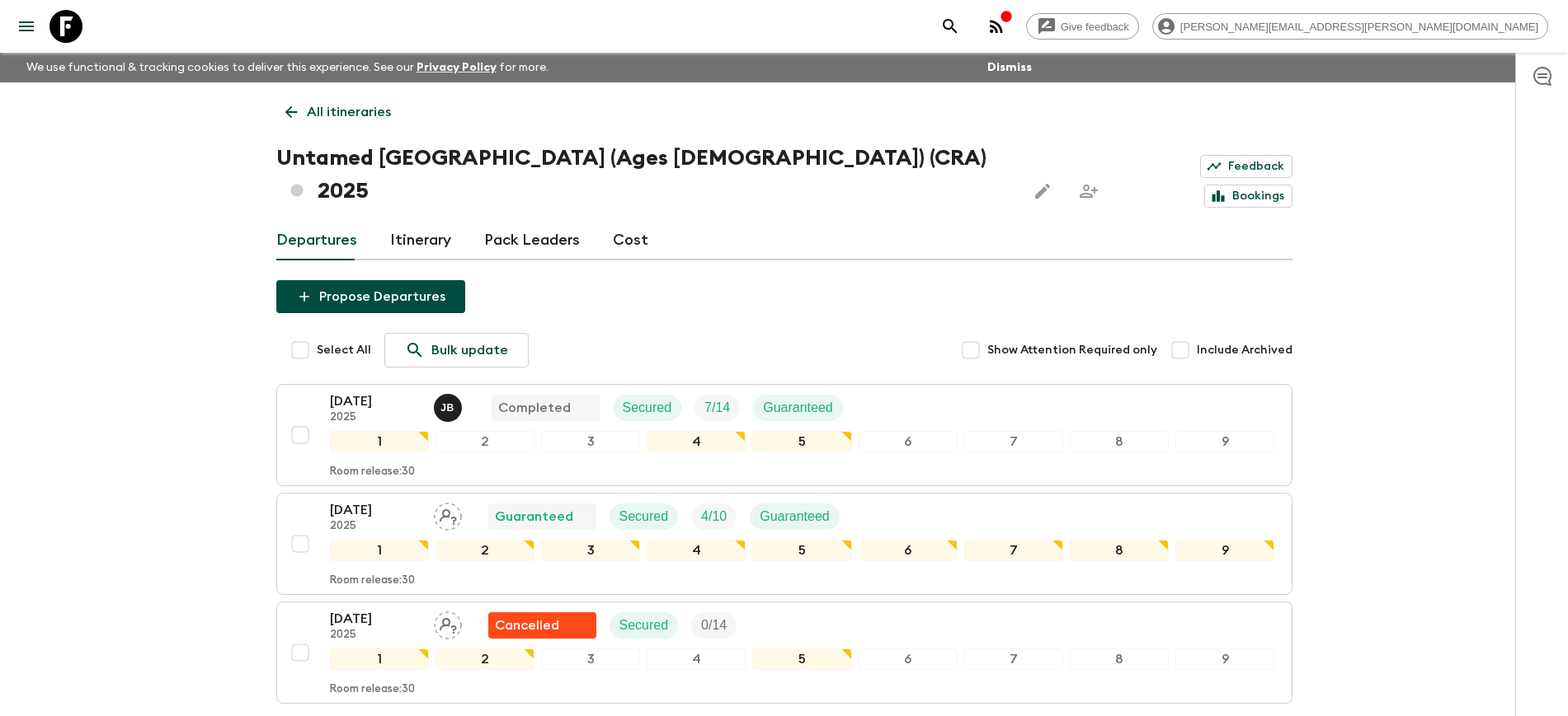
click at [318, 116] on p "All itineraries" at bounding box center [348, 112] width 84 height 19
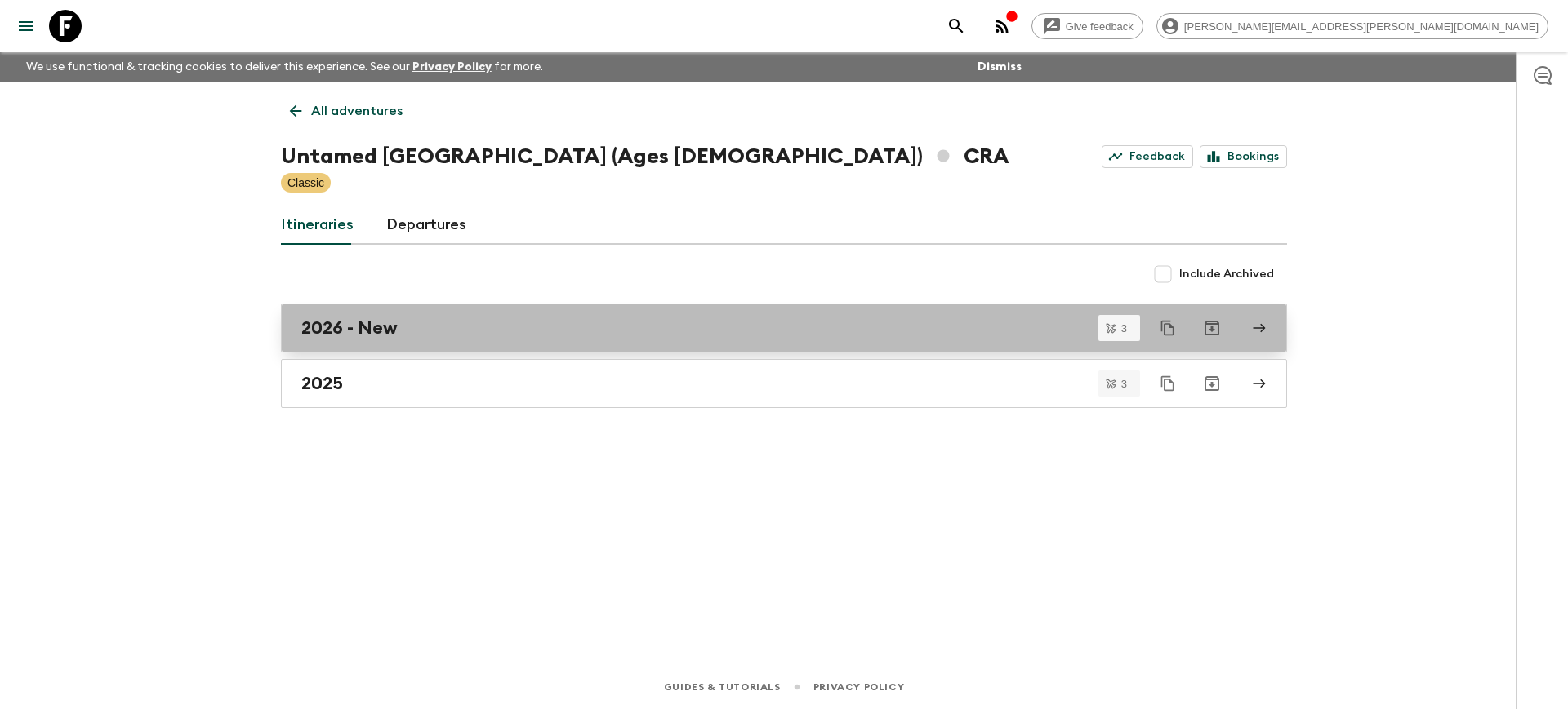
click at [316, 334] on h2 "2026 - New" at bounding box center [350, 328] width 96 height 21
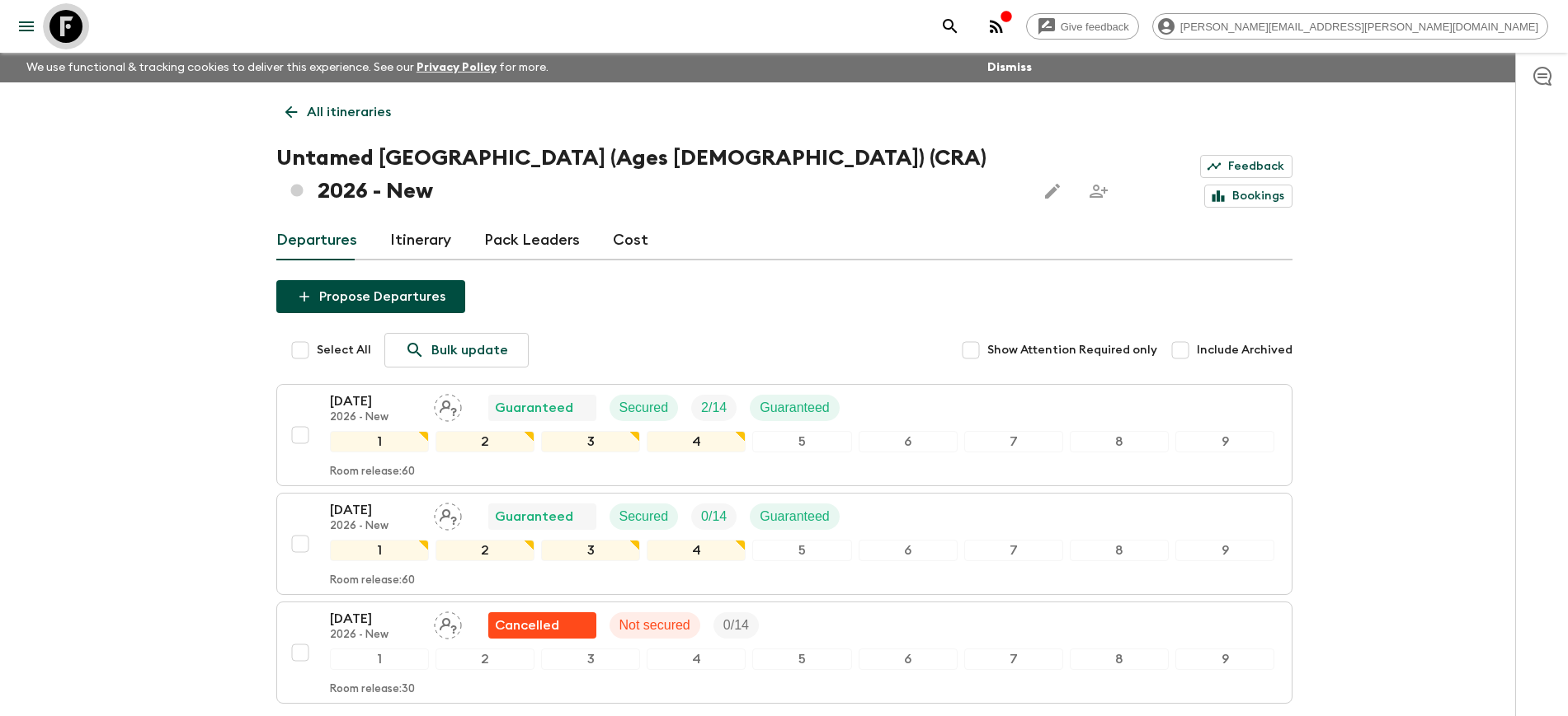
click at [75, 30] on icon at bounding box center [66, 26] width 33 height 33
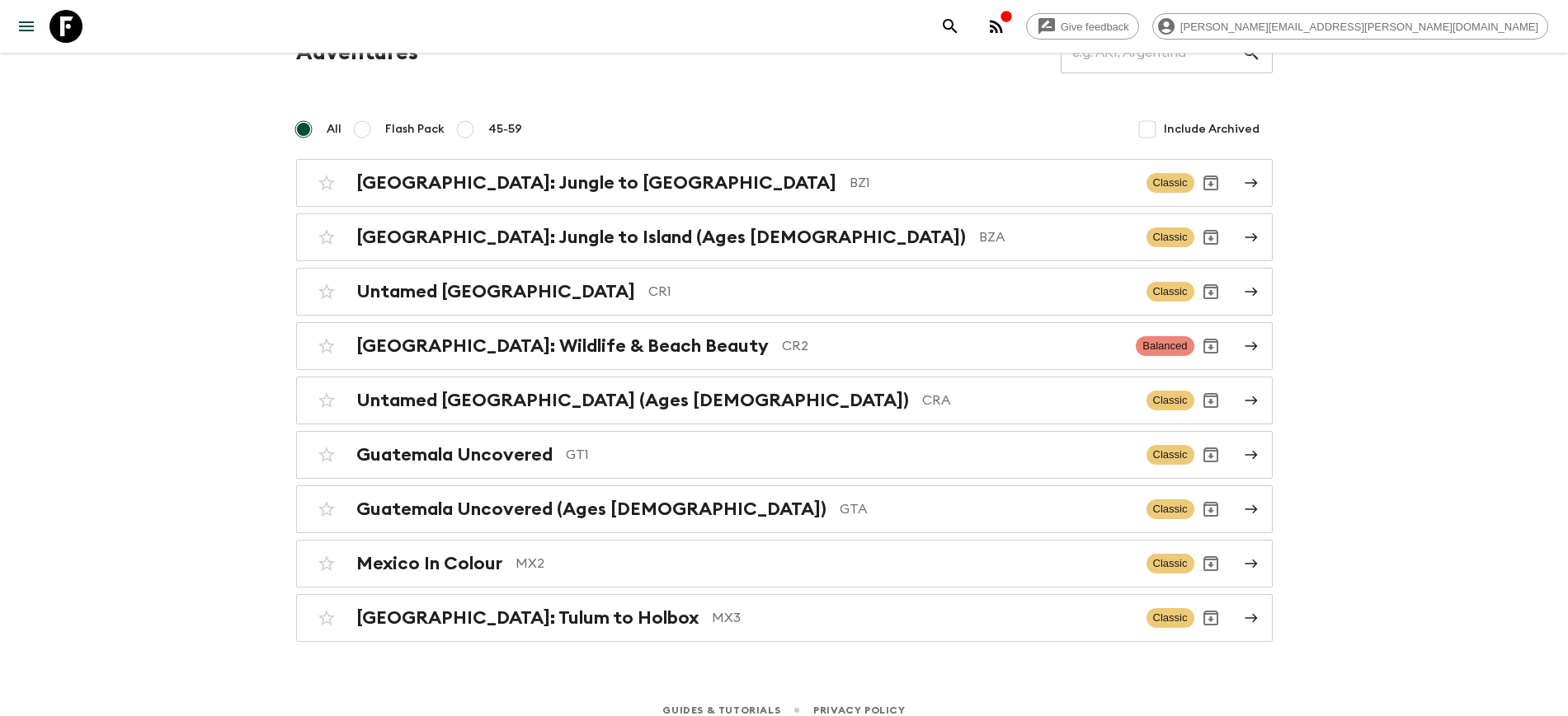
scroll to position [100, 0]
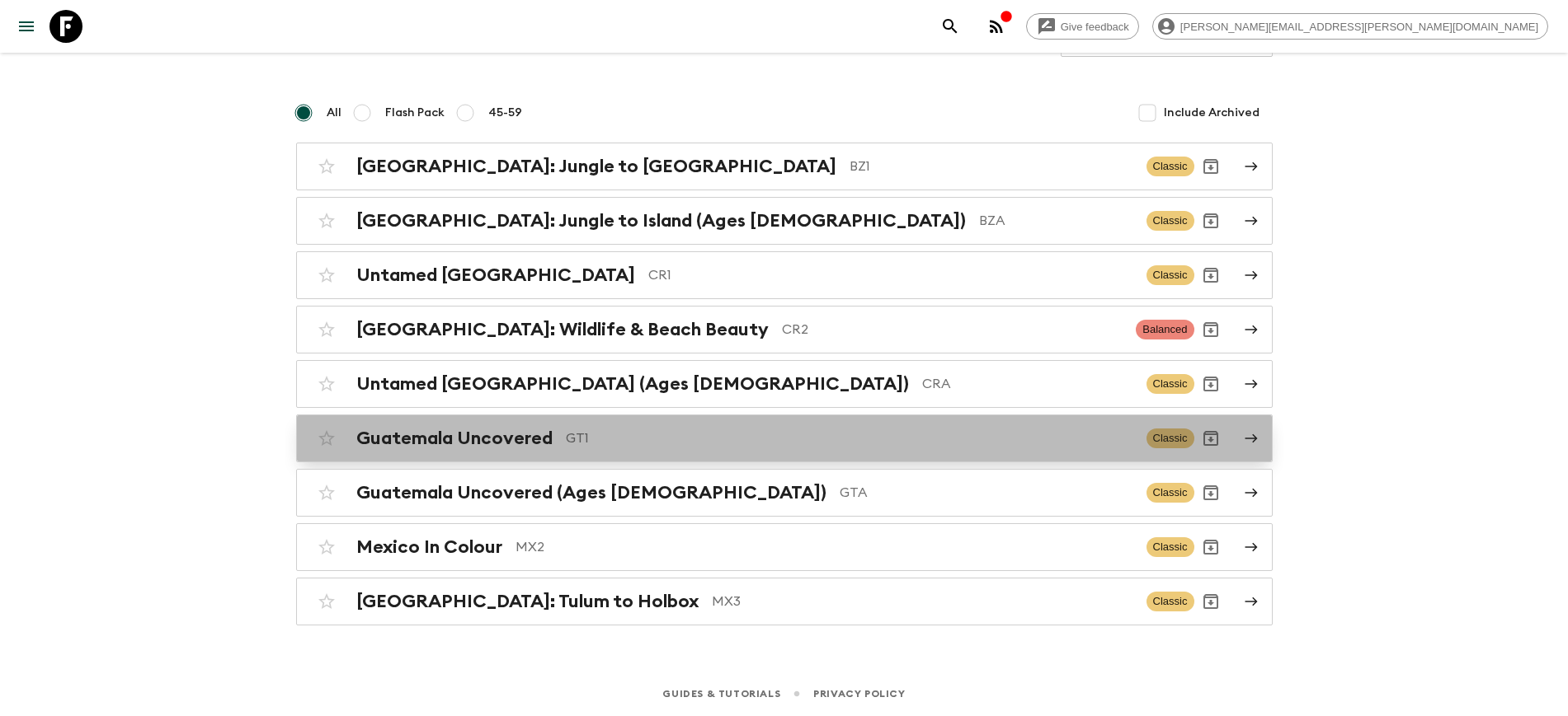
click at [507, 442] on h2 "Guatemala Uncovered" at bounding box center [455, 439] width 197 height 21
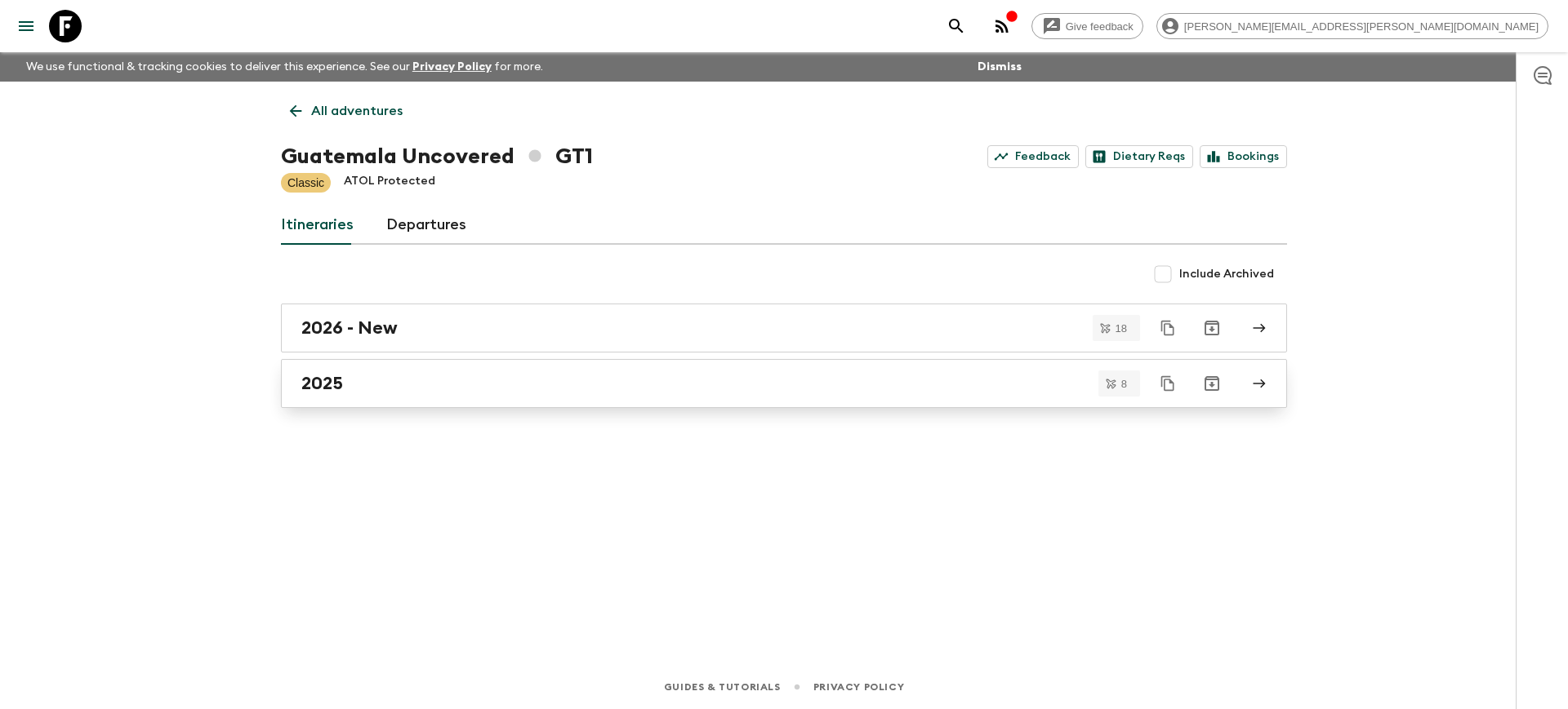
click at [404, 383] on div "2025" at bounding box center [768, 383] width 934 height 21
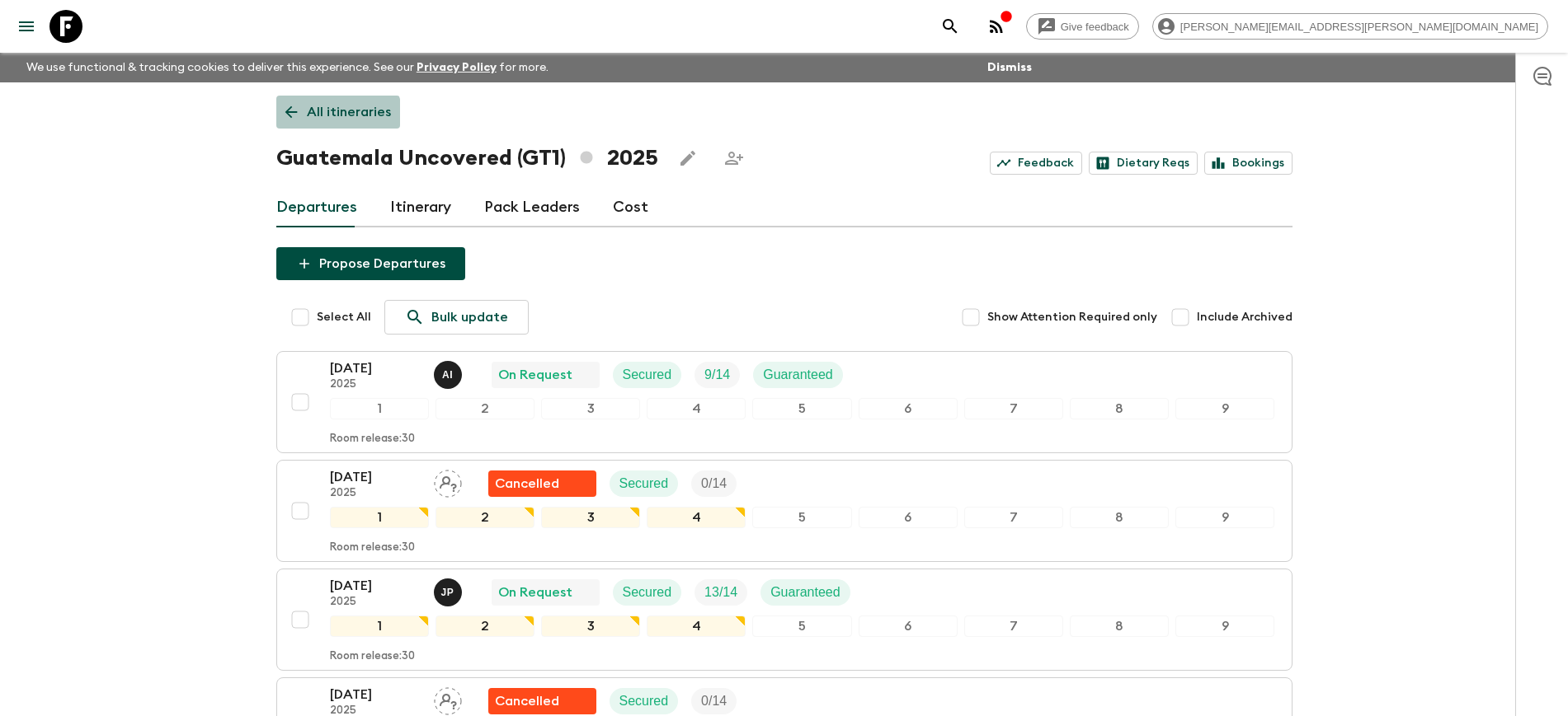
click at [310, 121] on p "All itineraries" at bounding box center [348, 112] width 84 height 19
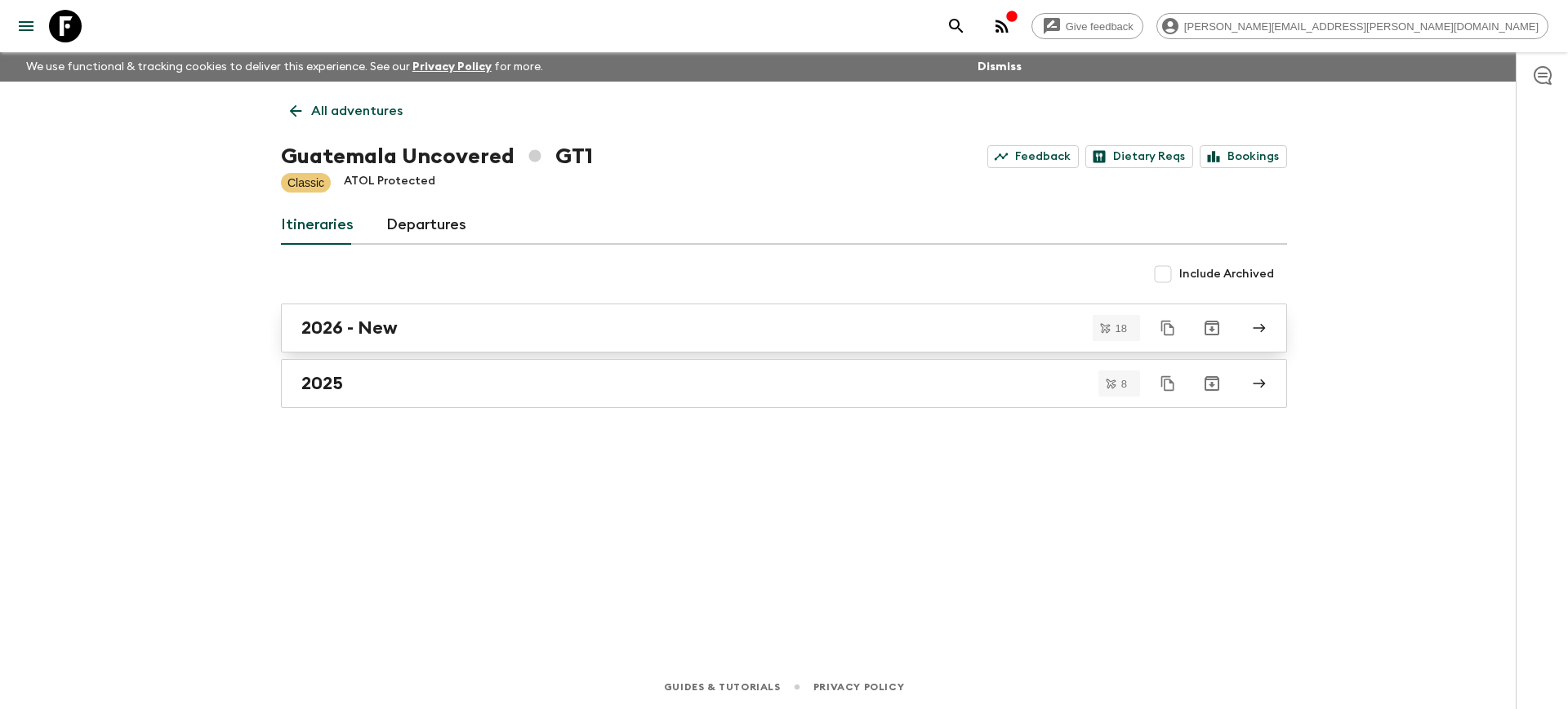
click at [380, 334] on h2 "2026 - New" at bounding box center [350, 328] width 96 height 21
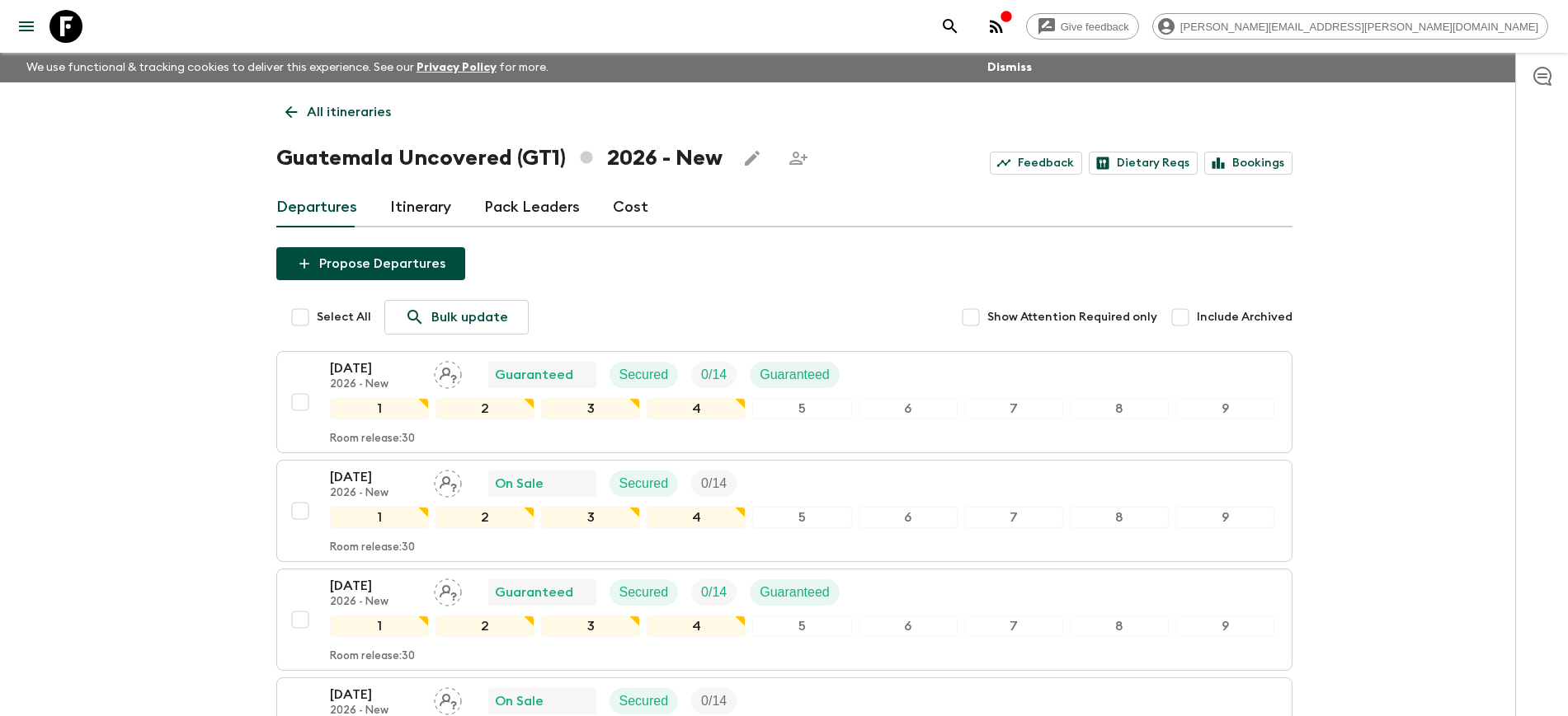
click at [61, 23] on icon at bounding box center [66, 26] width 33 height 33
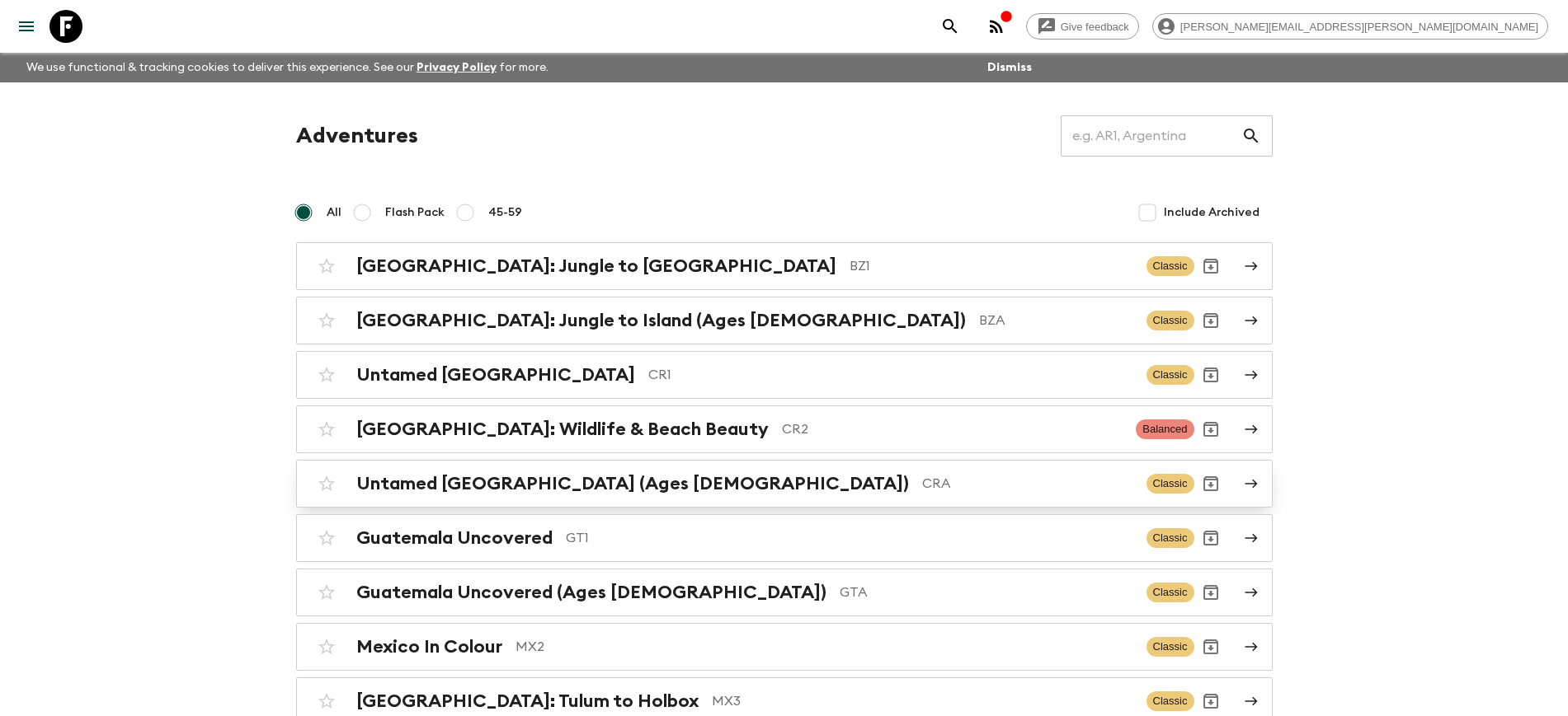
scroll to position [100, 0]
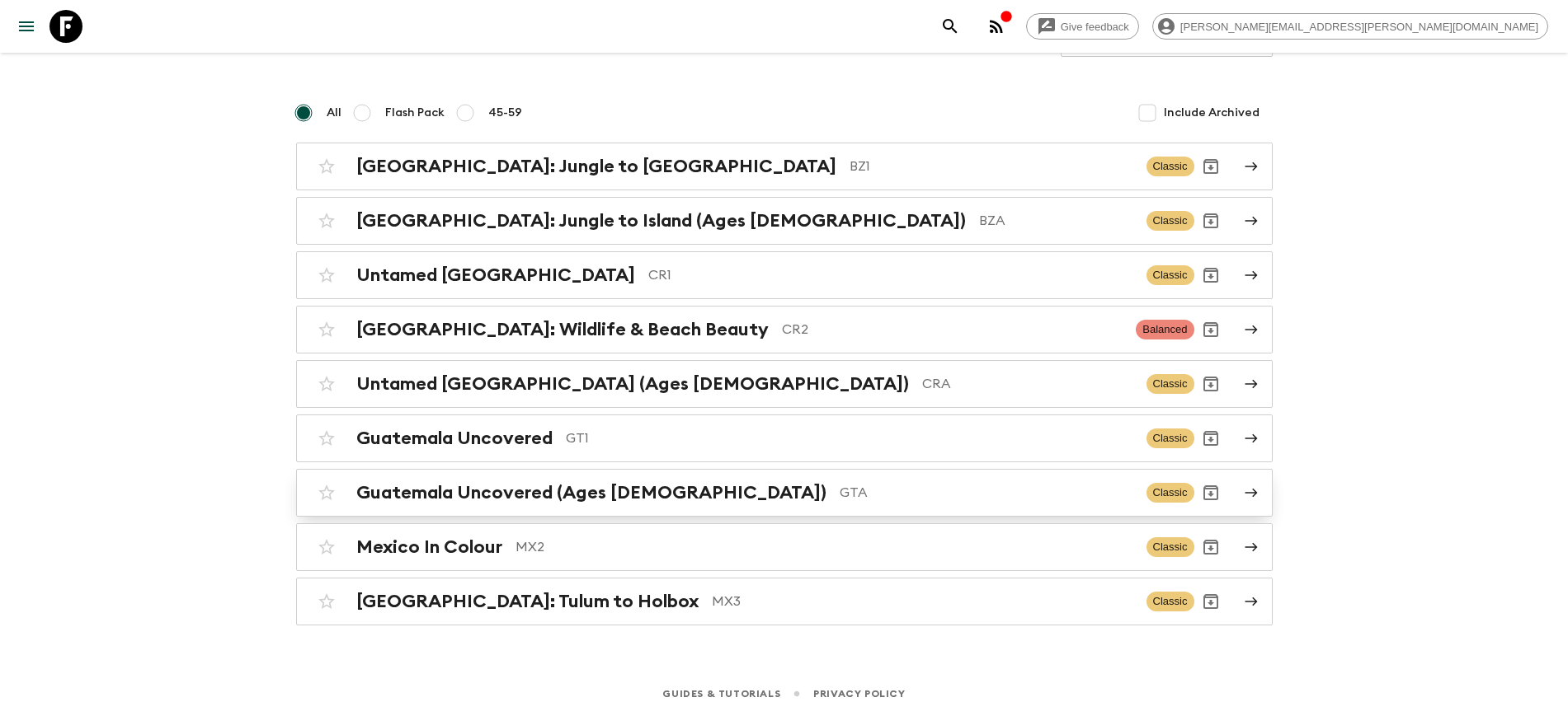
click at [604, 499] on h2 "Guatemala Uncovered (Ages [DEMOGRAPHIC_DATA])" at bounding box center [591, 493] width 470 height 21
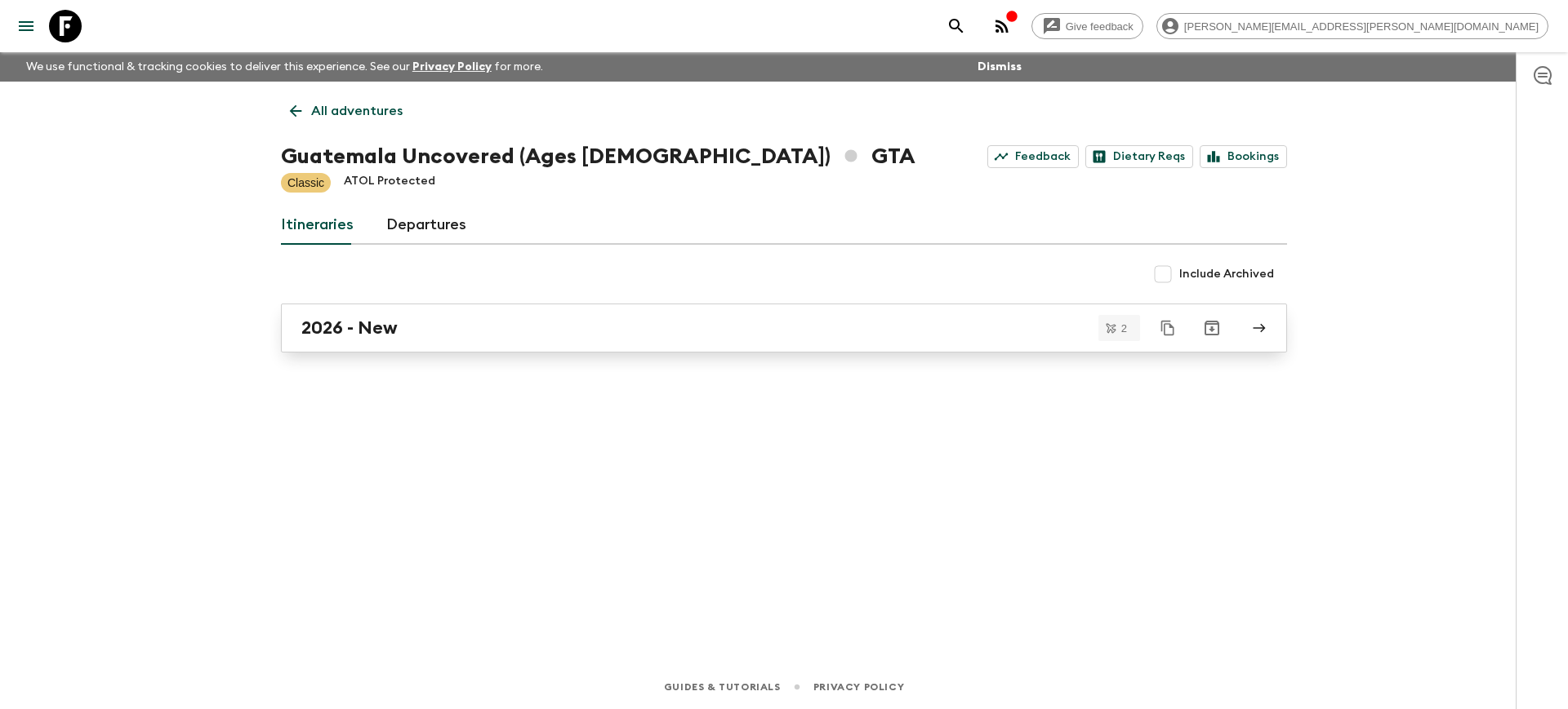
click at [332, 330] on h2 "2026 - New" at bounding box center [350, 328] width 96 height 21
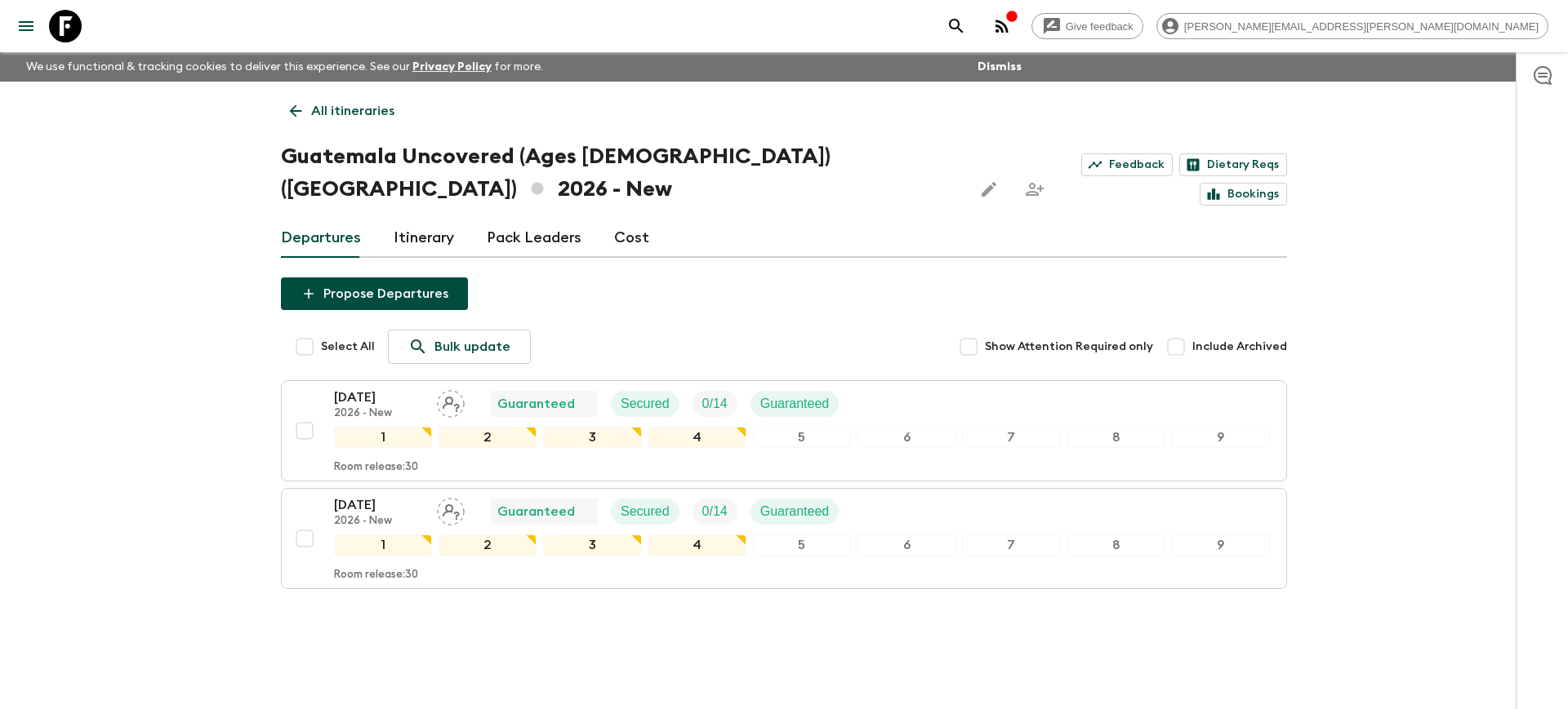
click at [324, 106] on p "All itineraries" at bounding box center [353, 111] width 83 height 19
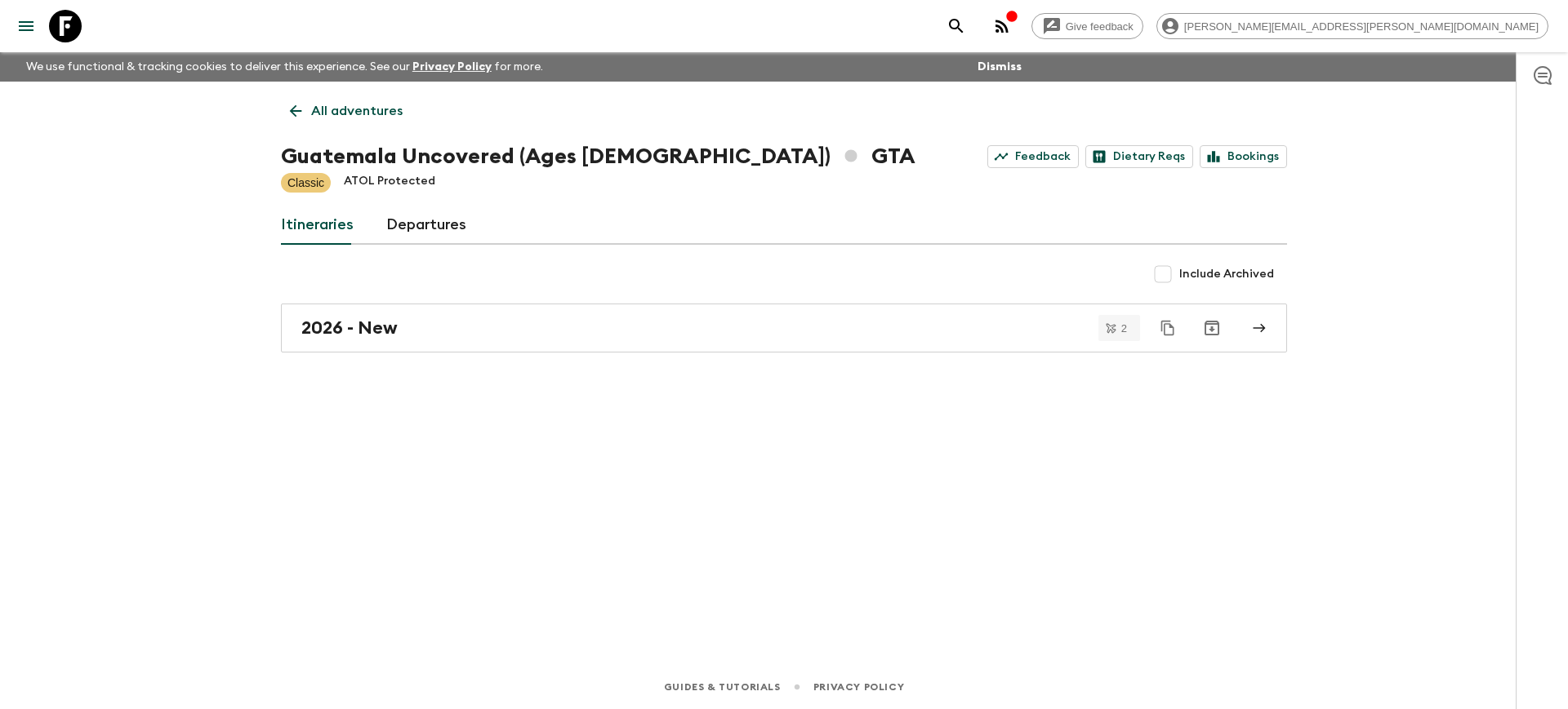
click at [66, 33] on icon at bounding box center [66, 26] width 33 height 33
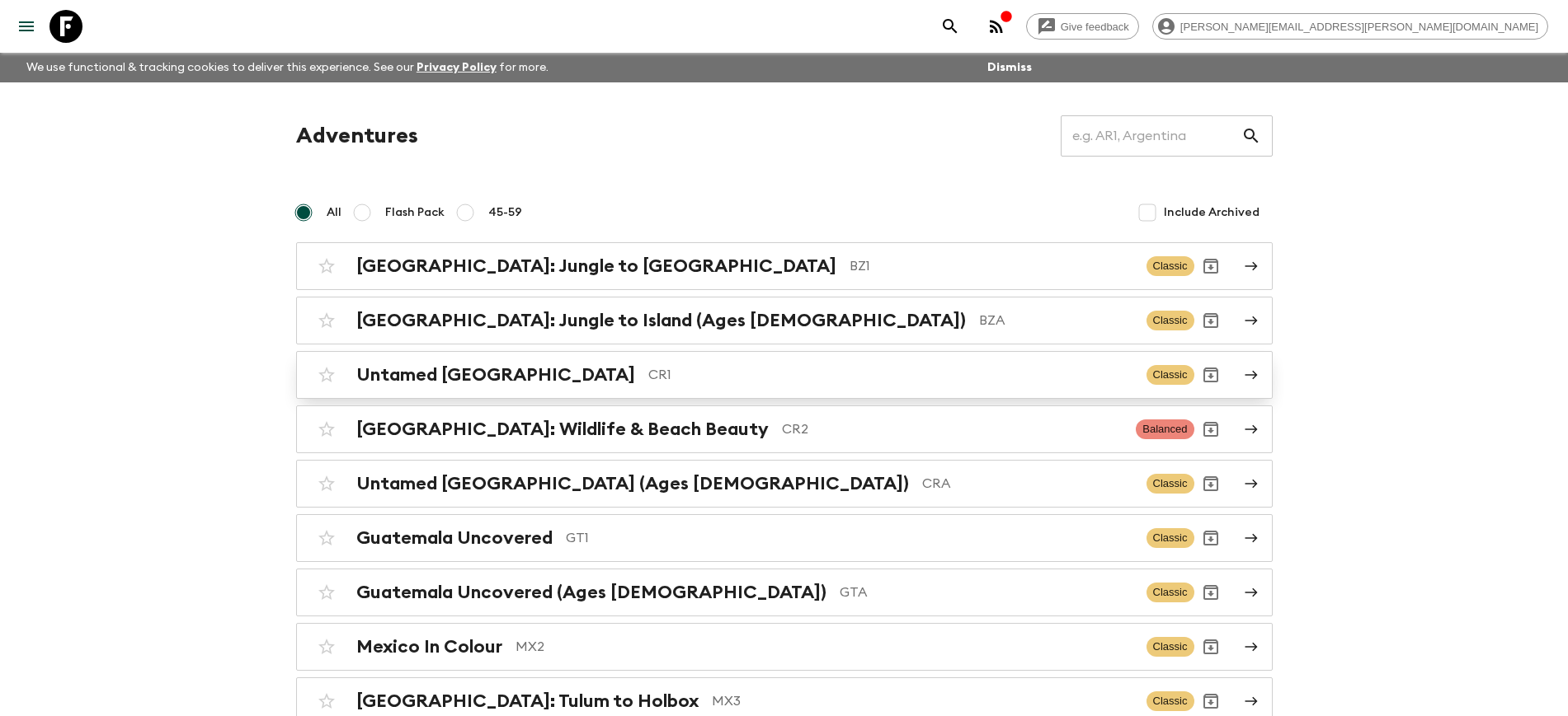
scroll to position [100, 0]
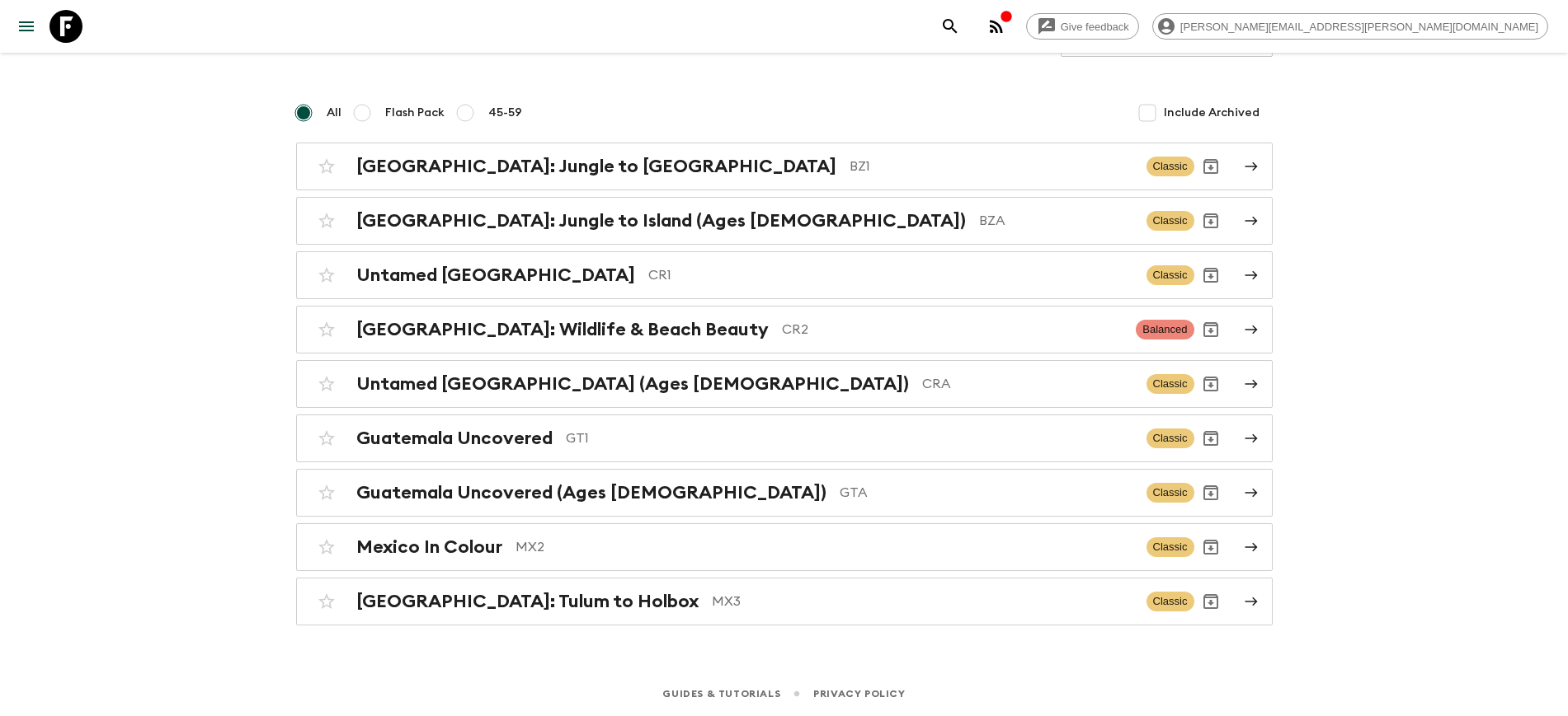
click at [158, 515] on div "Give feedback [PERSON_NAME][EMAIL_ADDRESS][PERSON_NAME][DOMAIN_NAME] We use fun…" at bounding box center [784, 307] width 1568 height 816
click at [430, 553] on h2 "Mexico In Colour" at bounding box center [429, 548] width 146 height 21
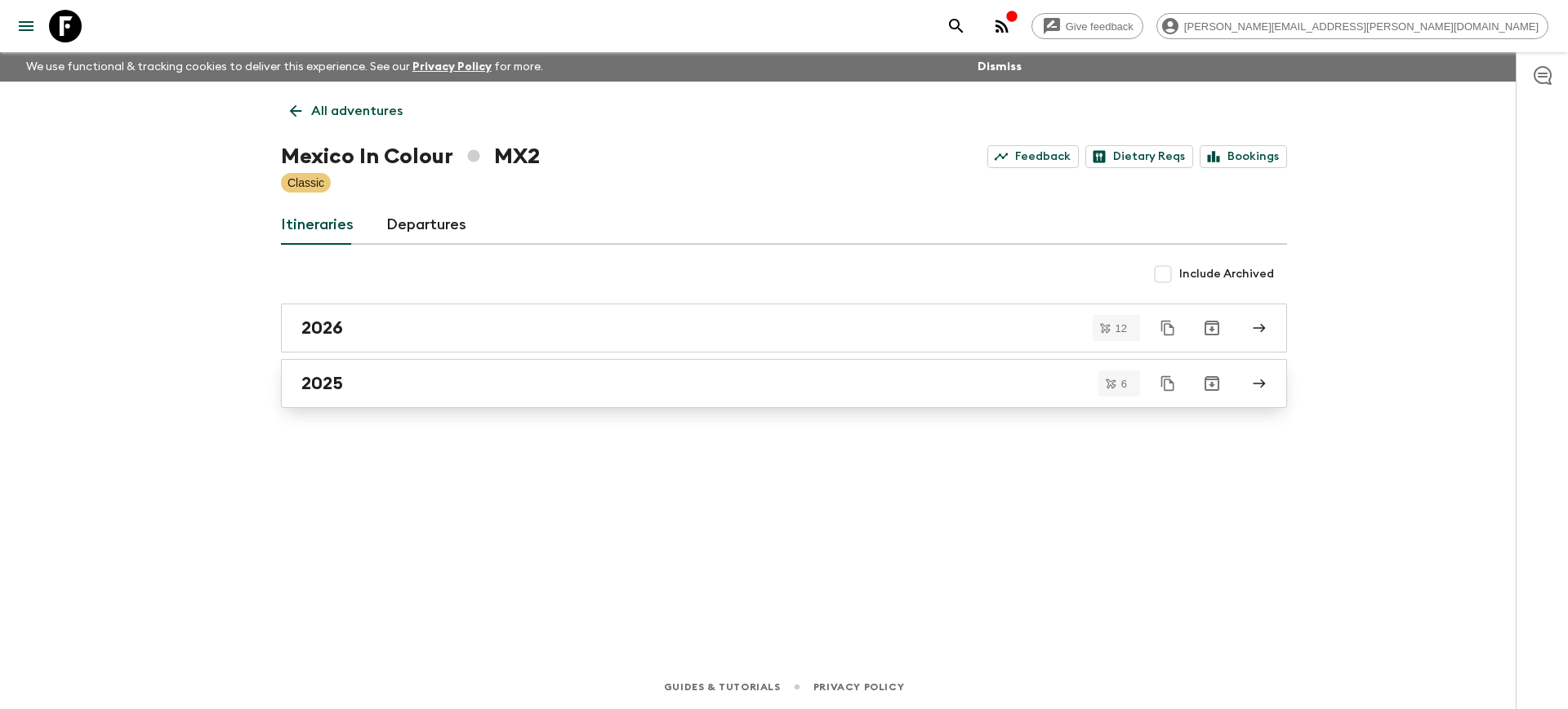
click at [410, 395] on link "2025" at bounding box center [784, 383] width 1006 height 49
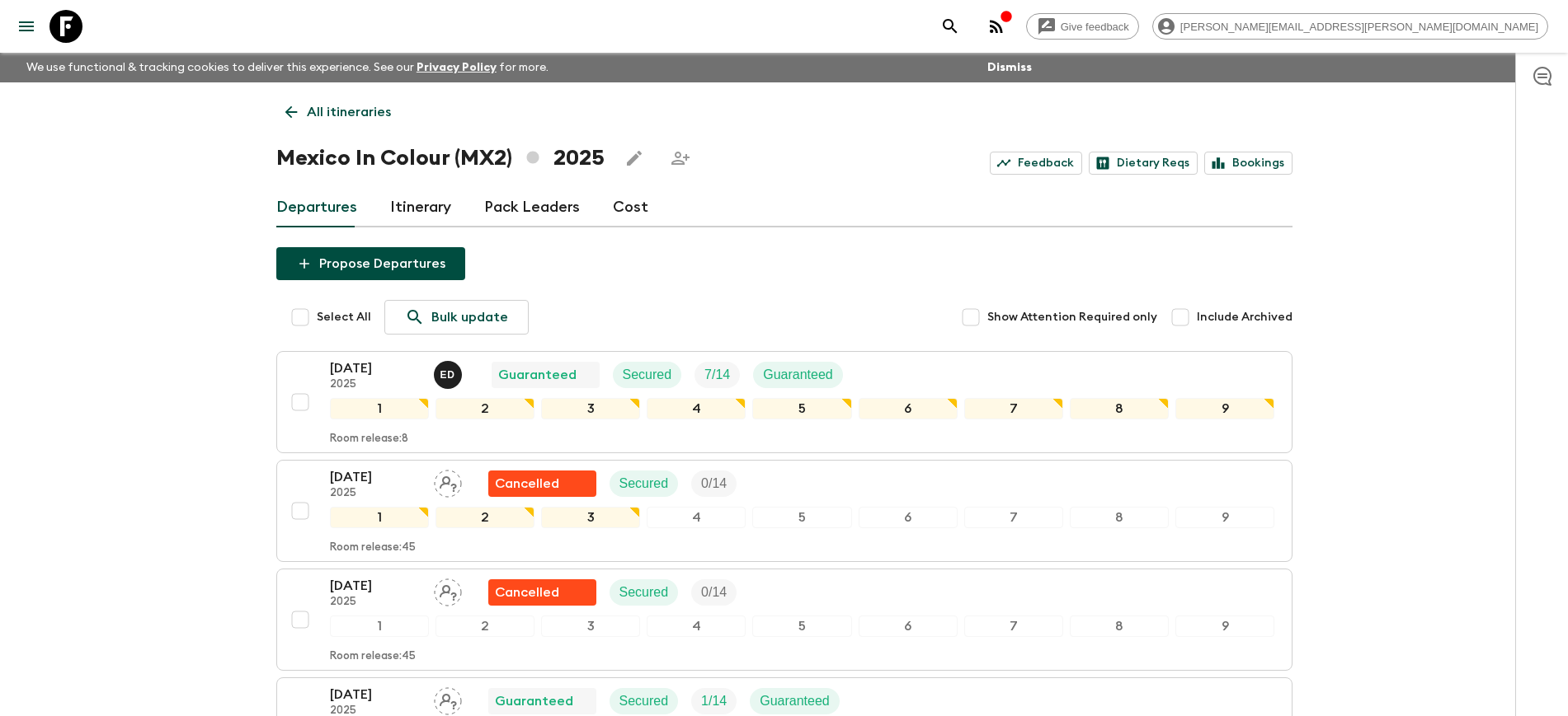
click at [318, 118] on p "All itineraries" at bounding box center [348, 112] width 84 height 19
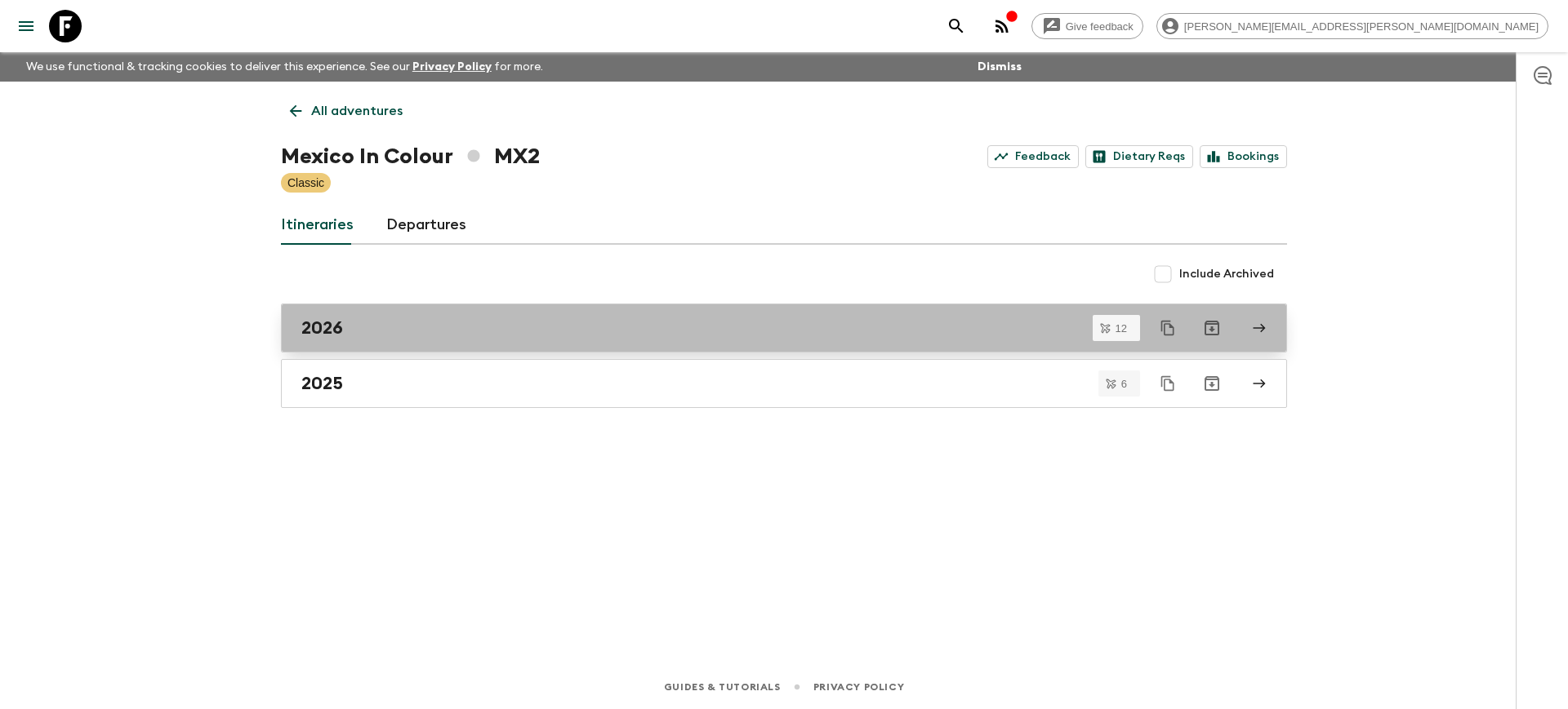
click at [348, 334] on div "2026" at bounding box center [768, 328] width 934 height 21
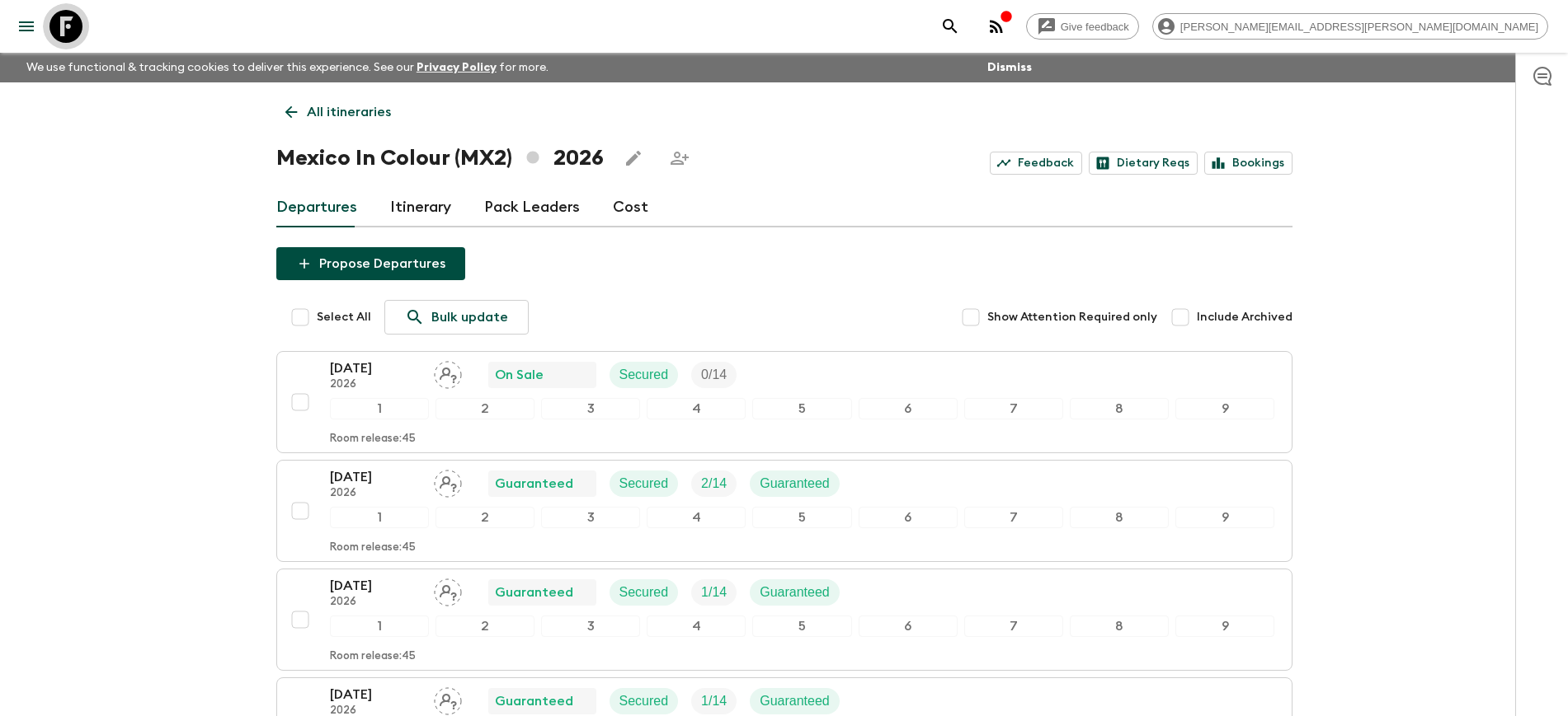
click at [57, 24] on icon at bounding box center [66, 26] width 33 height 33
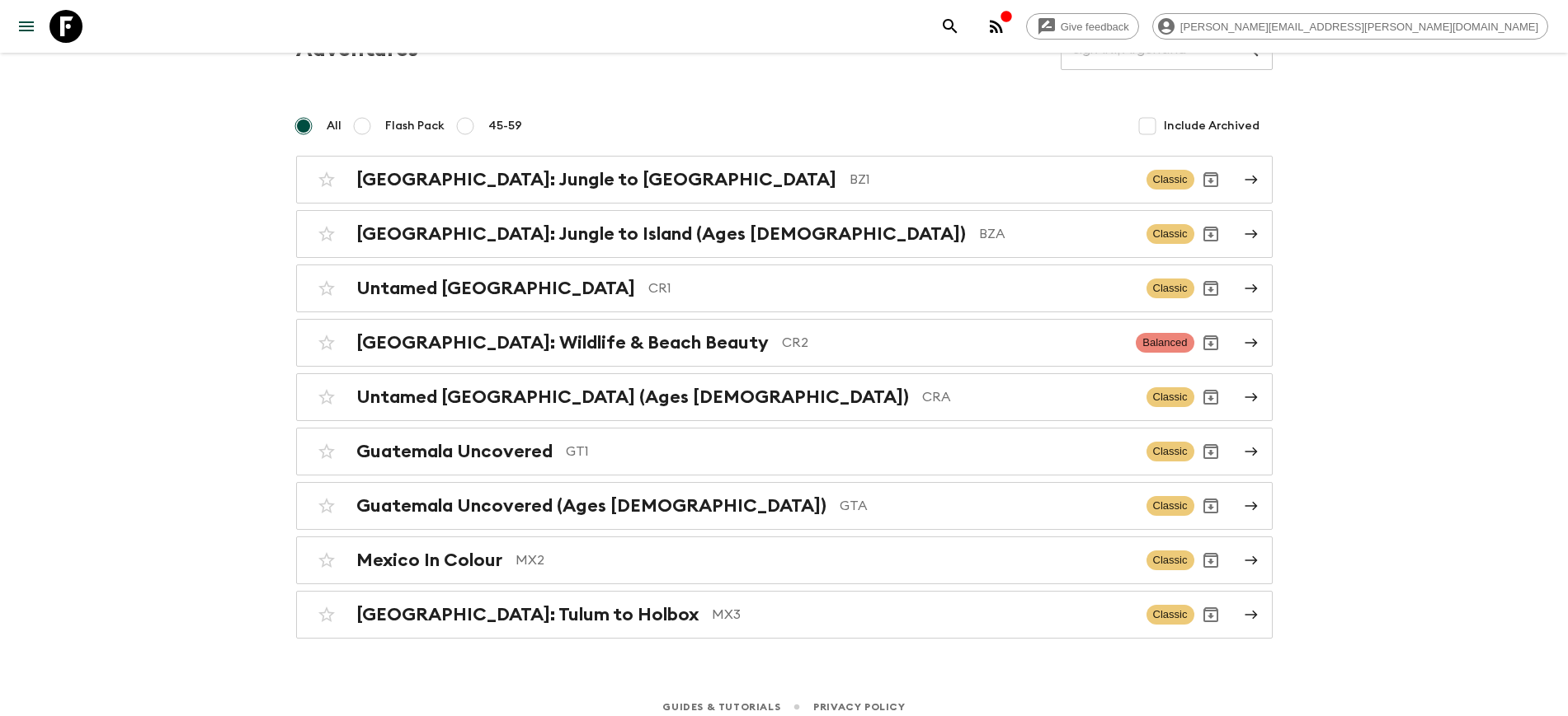
scroll to position [100, 0]
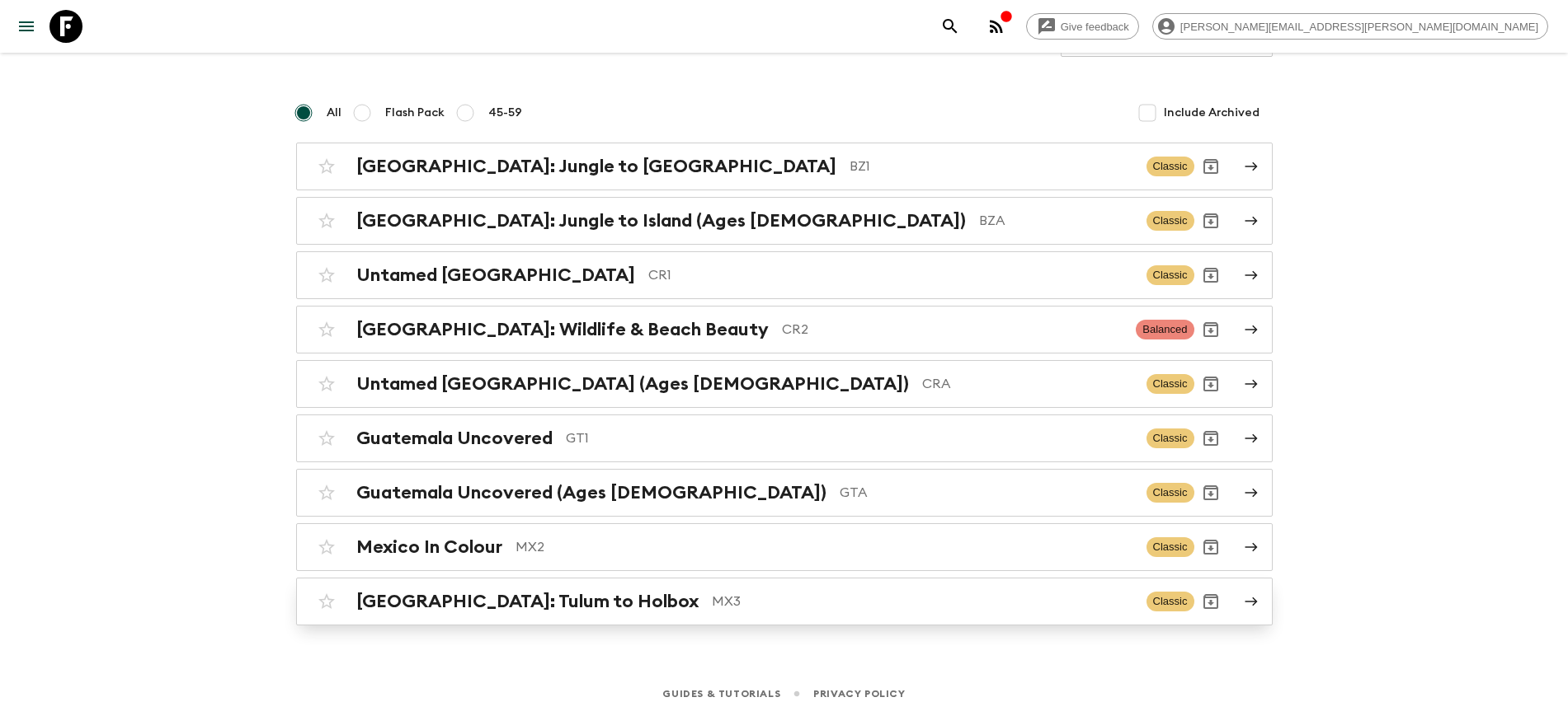
click at [509, 600] on h2 "[GEOGRAPHIC_DATA]: Tulum to Holbox" at bounding box center [528, 601] width 343 height 21
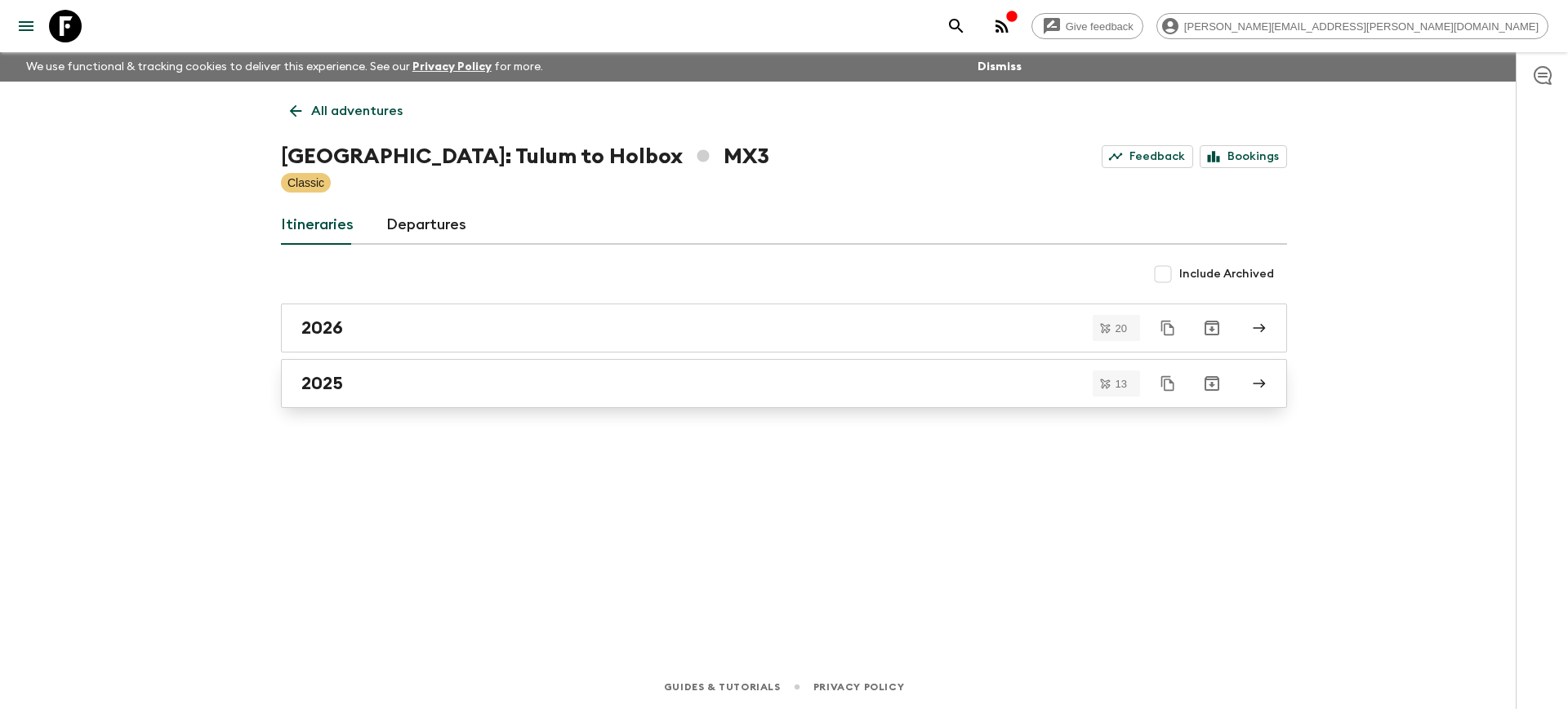
click at [340, 377] on h2 "2025" at bounding box center [322, 383] width 41 height 21
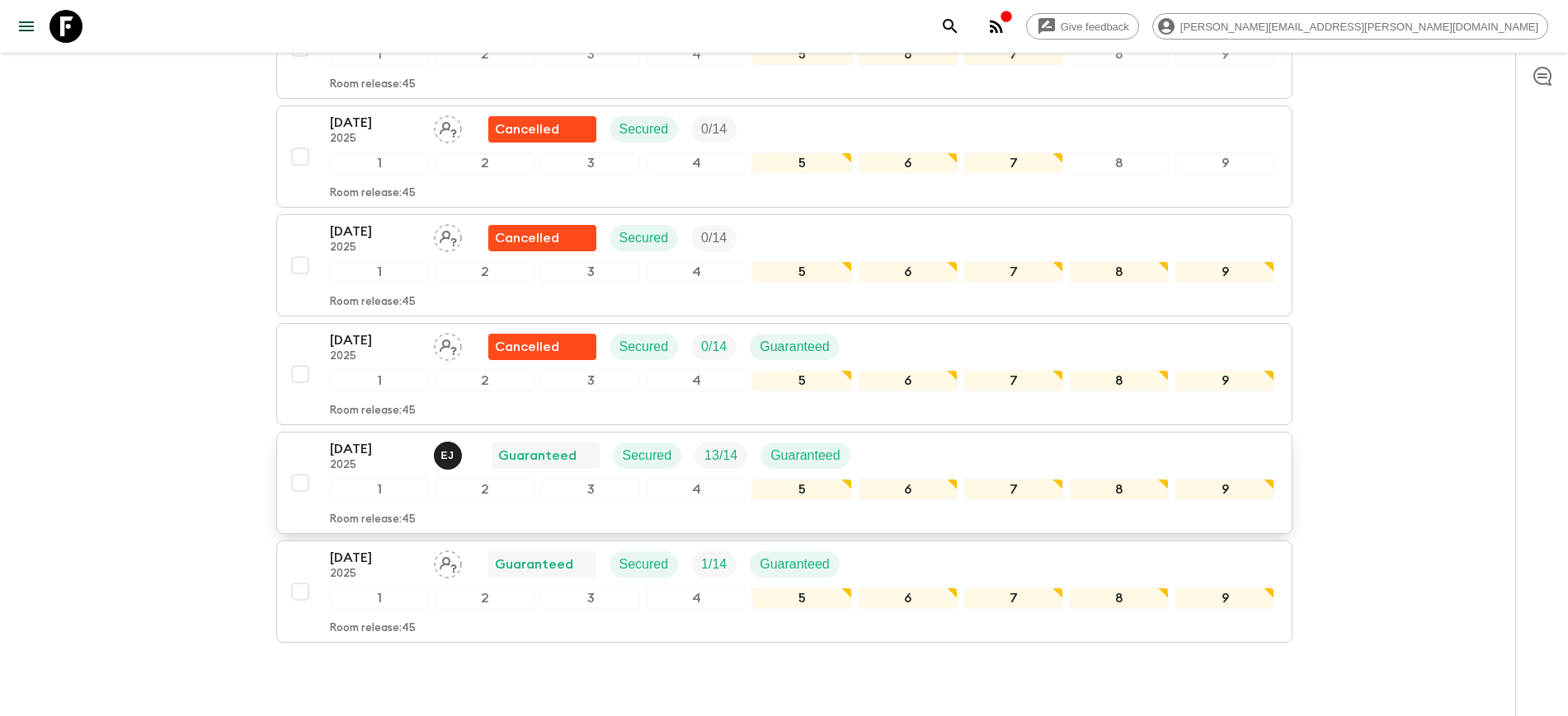
scroll to position [1133, 0]
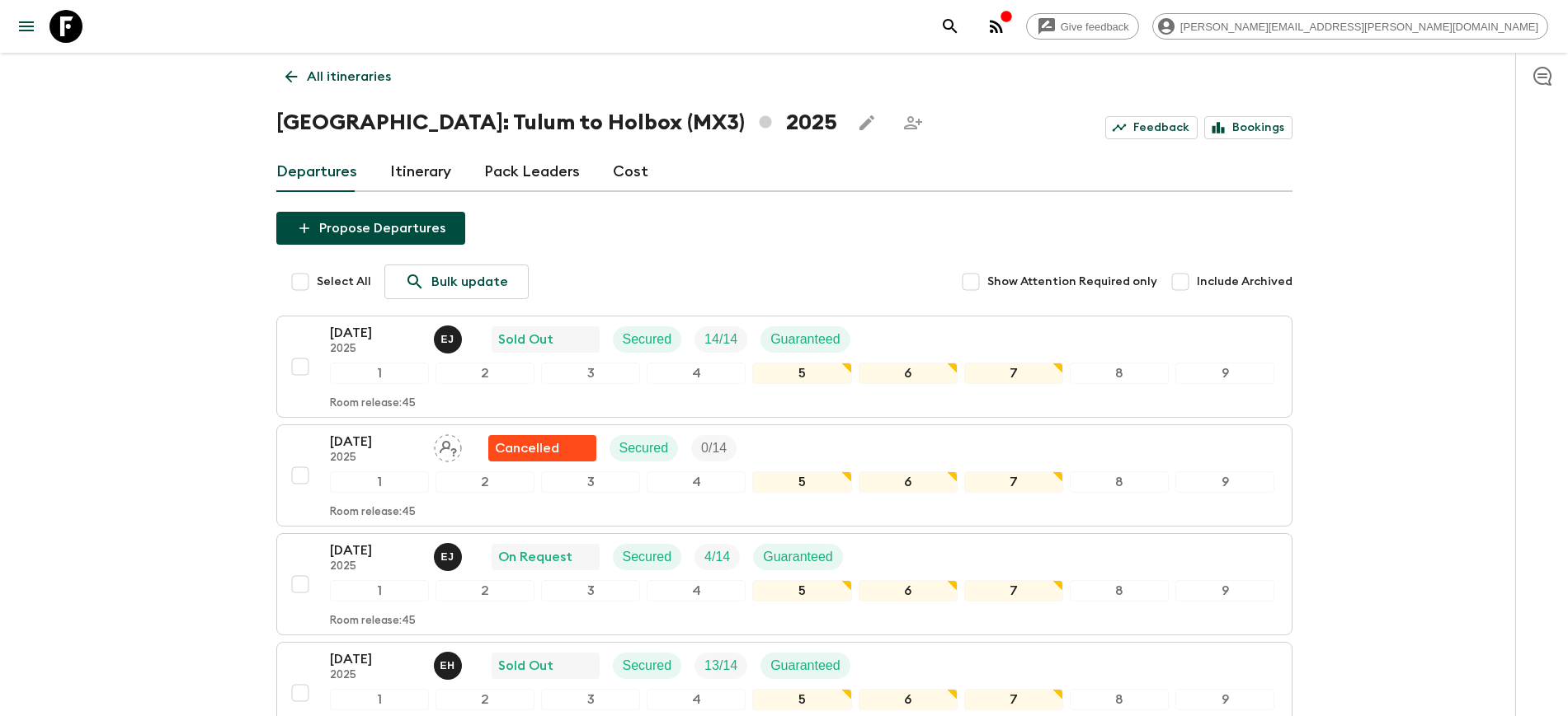
scroll to position [0, 0]
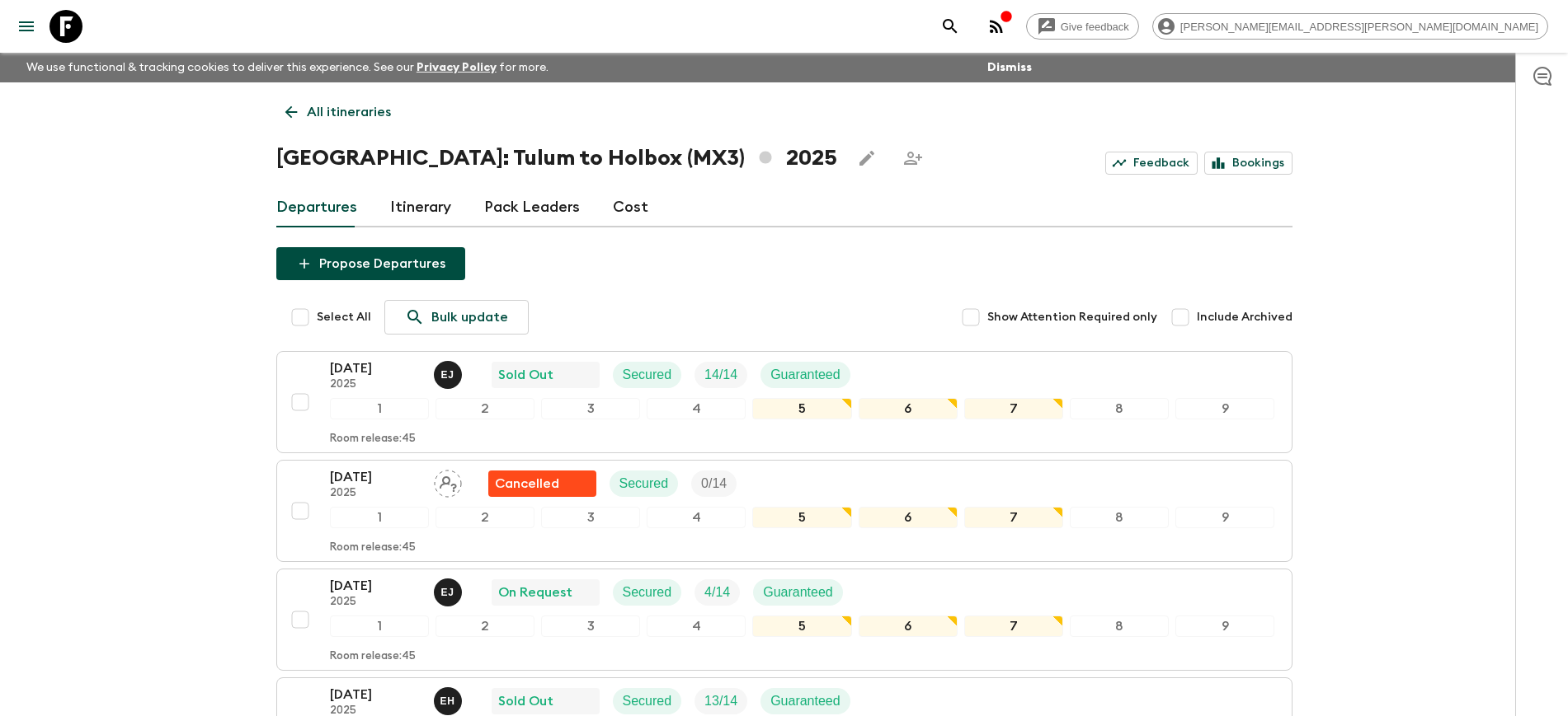
click at [334, 111] on p "All itineraries" at bounding box center [348, 112] width 84 height 19
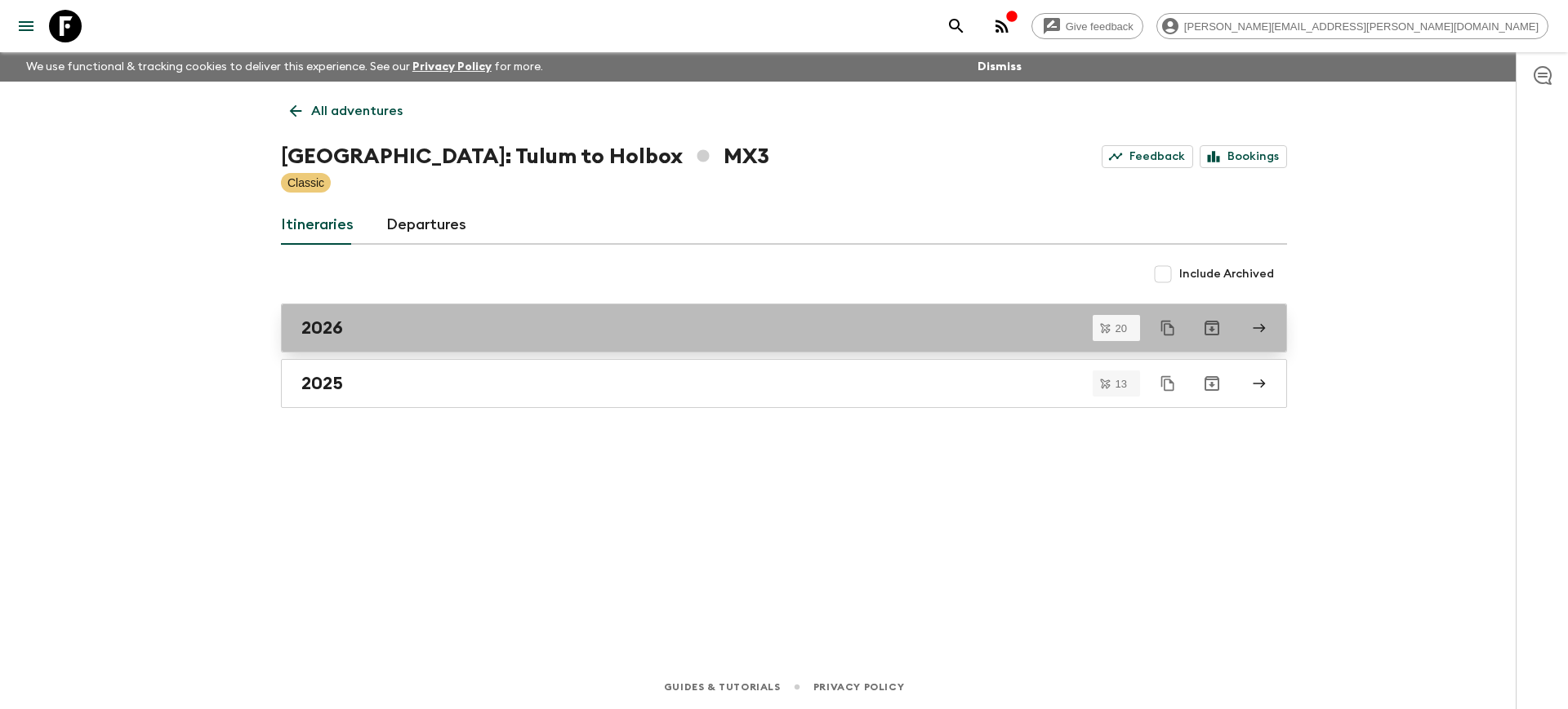
click at [336, 330] on h2 "2026" at bounding box center [322, 328] width 41 height 21
